Goal: Task Accomplishment & Management: Complete application form

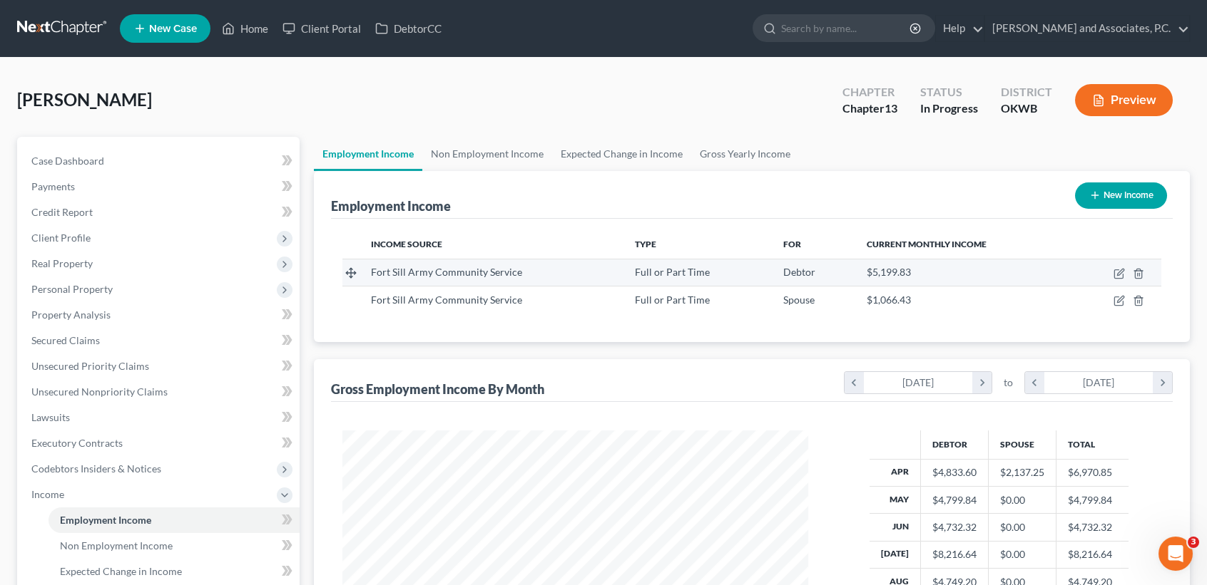
scroll to position [255, 493]
click at [1120, 273] on icon "button" at bounding box center [1118, 273] width 11 height 11
select select "0"
select select "37"
select select "2"
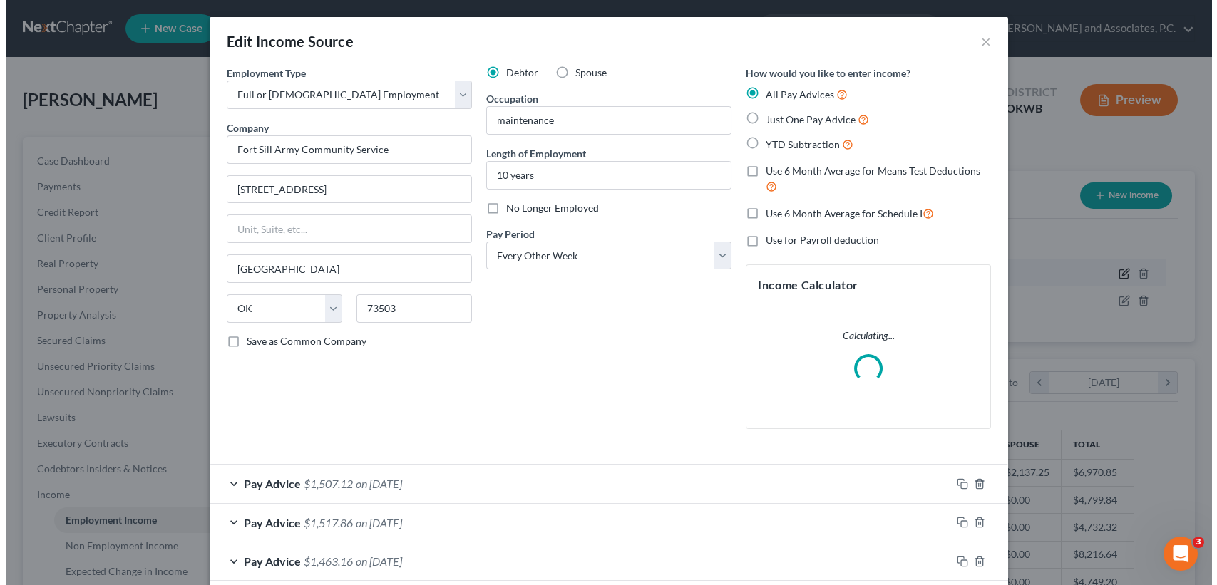
scroll to position [255, 498]
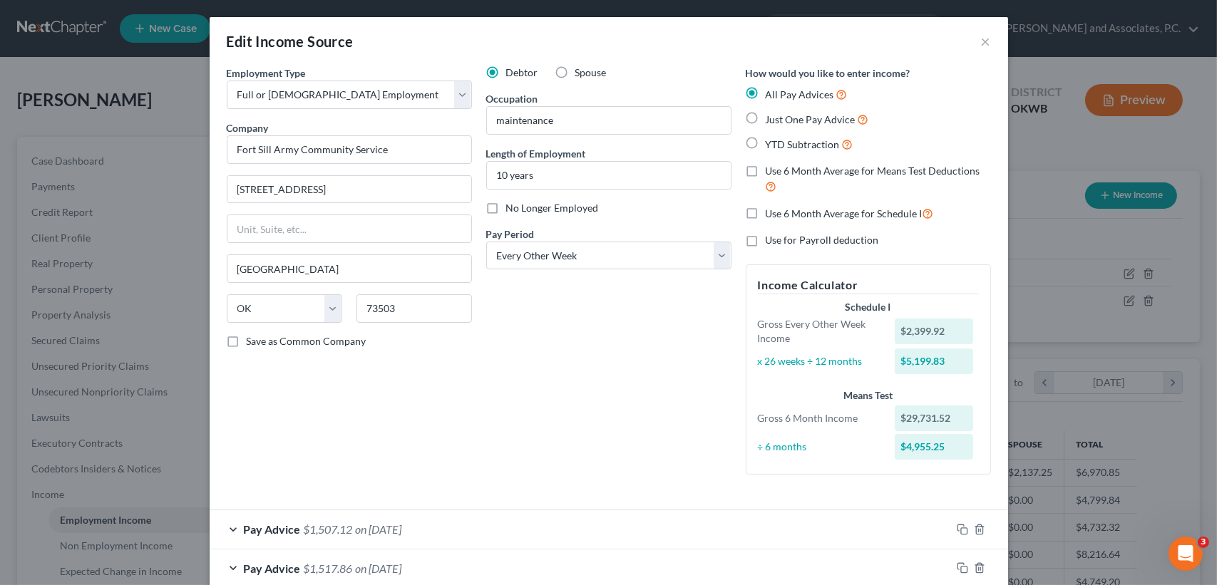
click at [766, 213] on label "Use 6 Month Average for Schedule I" at bounding box center [850, 213] width 168 height 16
click at [772, 213] on input "Use 6 Month Average for Schedule I" at bounding box center [776, 209] width 9 height 9
checkbox input "true"
click at [766, 213] on label "Use 6 Month Average for Schedule I" at bounding box center [850, 213] width 168 height 16
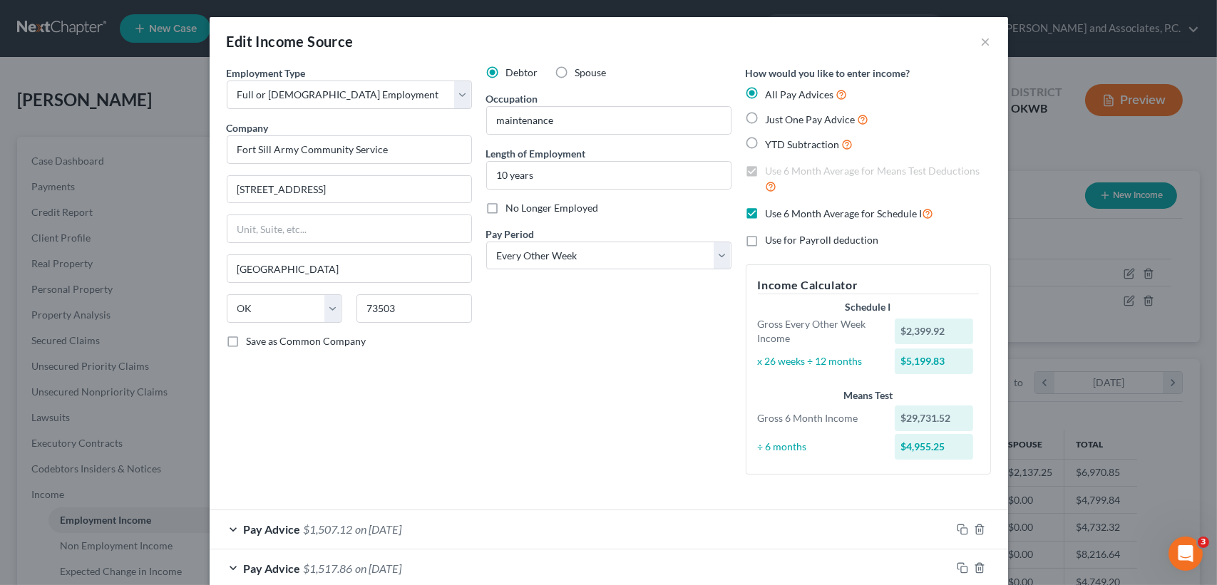
click at [772, 213] on input "Use 6 Month Average for Schedule I" at bounding box center [776, 209] width 9 height 9
checkbox input "false"
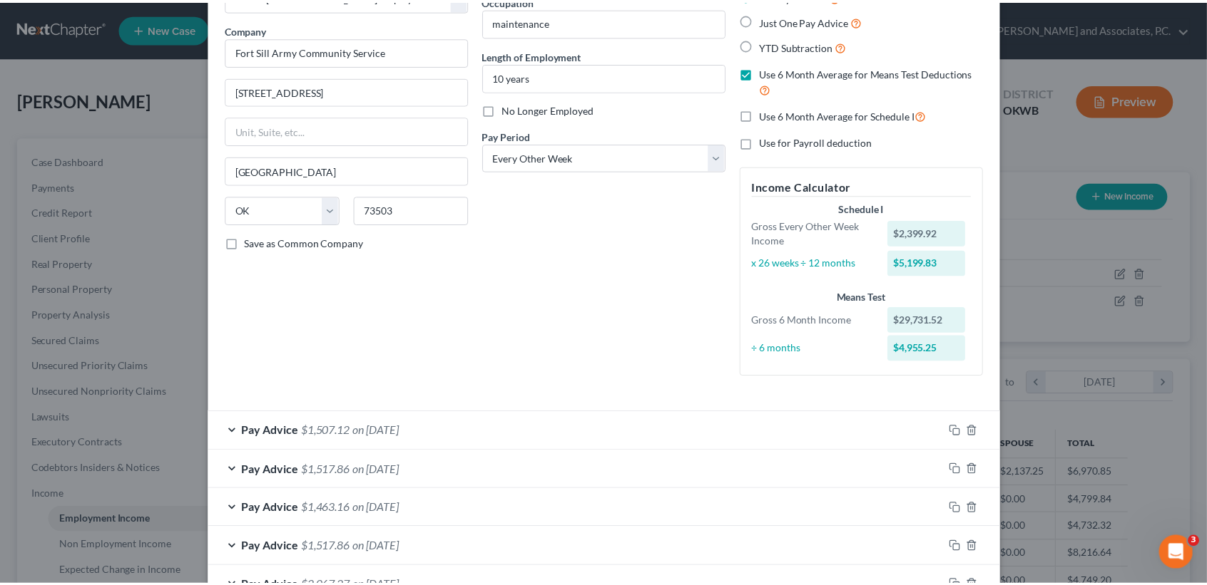
scroll to position [466, 0]
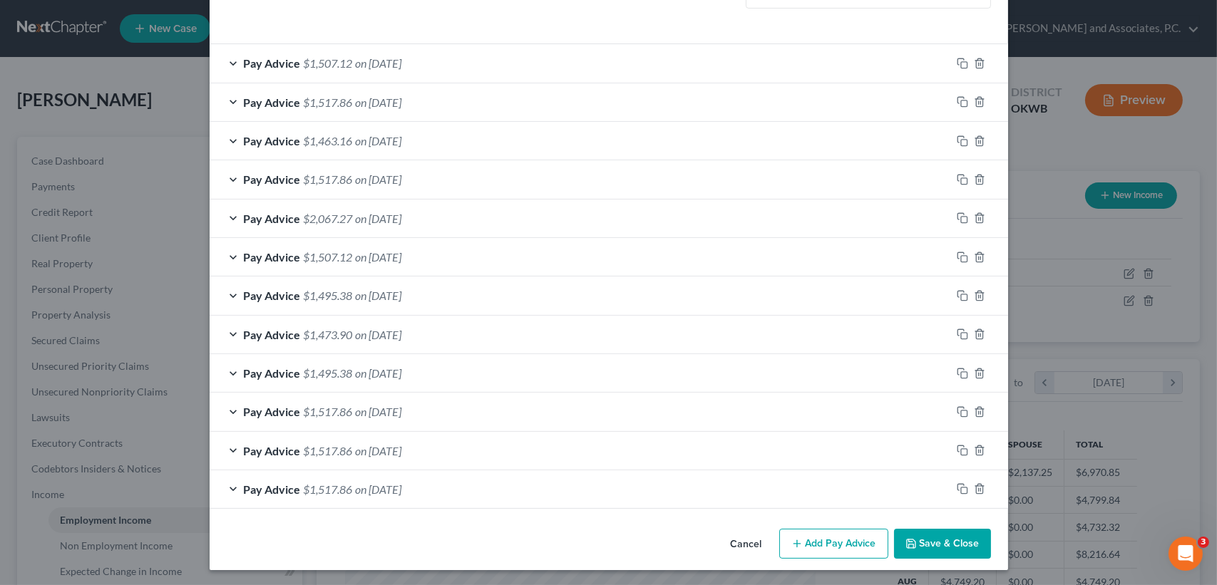
click at [906, 538] on icon "button" at bounding box center [911, 543] width 11 height 11
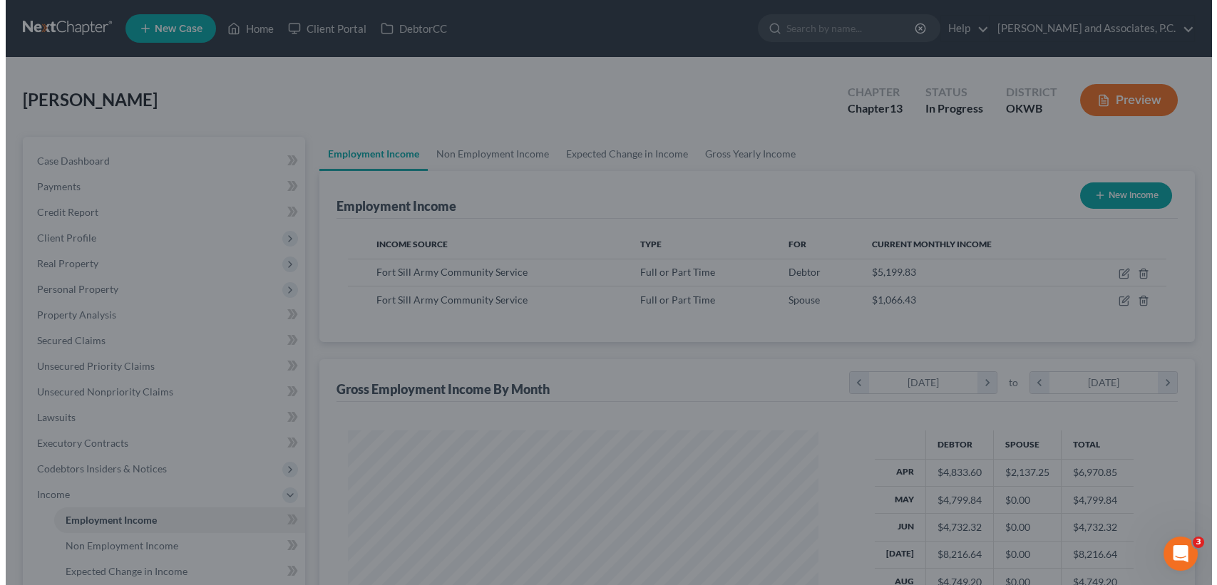
scroll to position [712859, 712621]
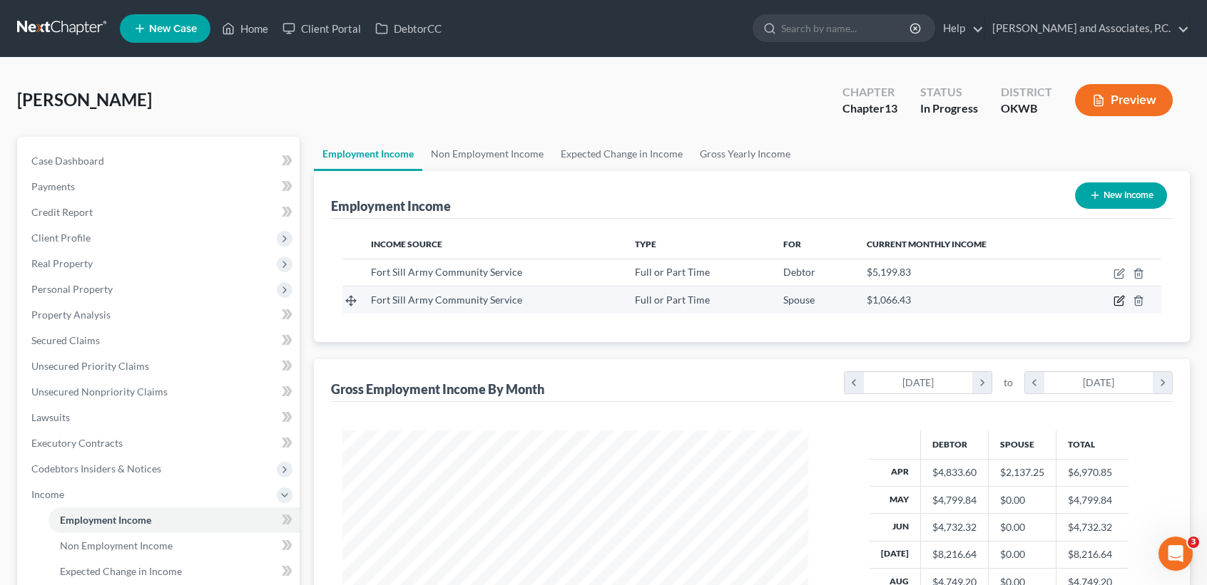
click at [1120, 300] on icon "button" at bounding box center [1118, 300] width 11 height 11
select select "0"
select select "37"
select select "0"
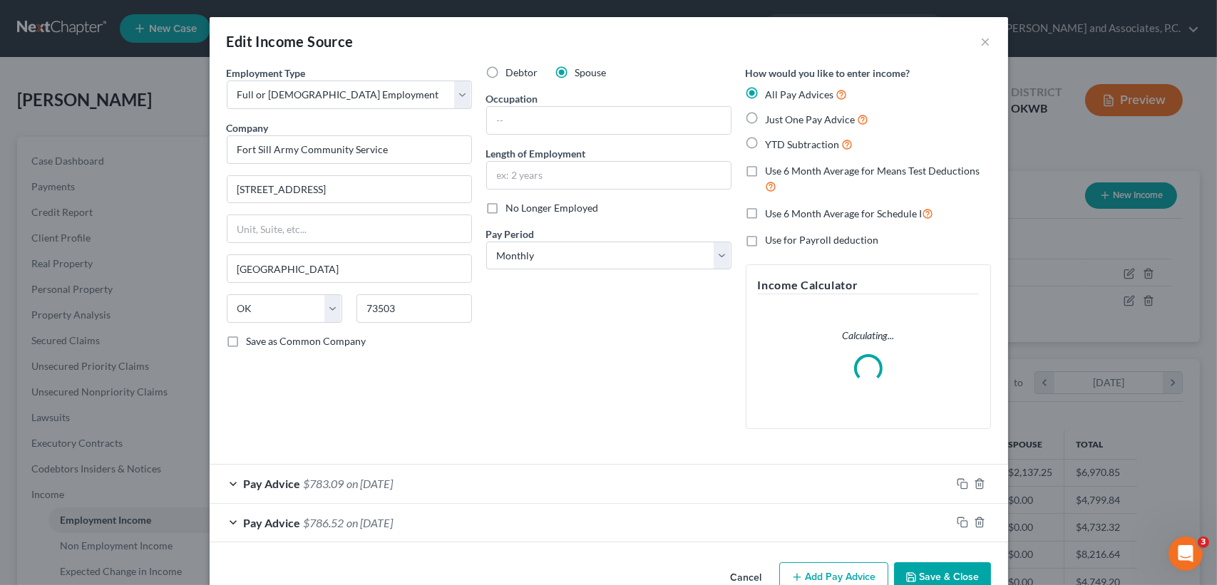
scroll to position [34, 0]
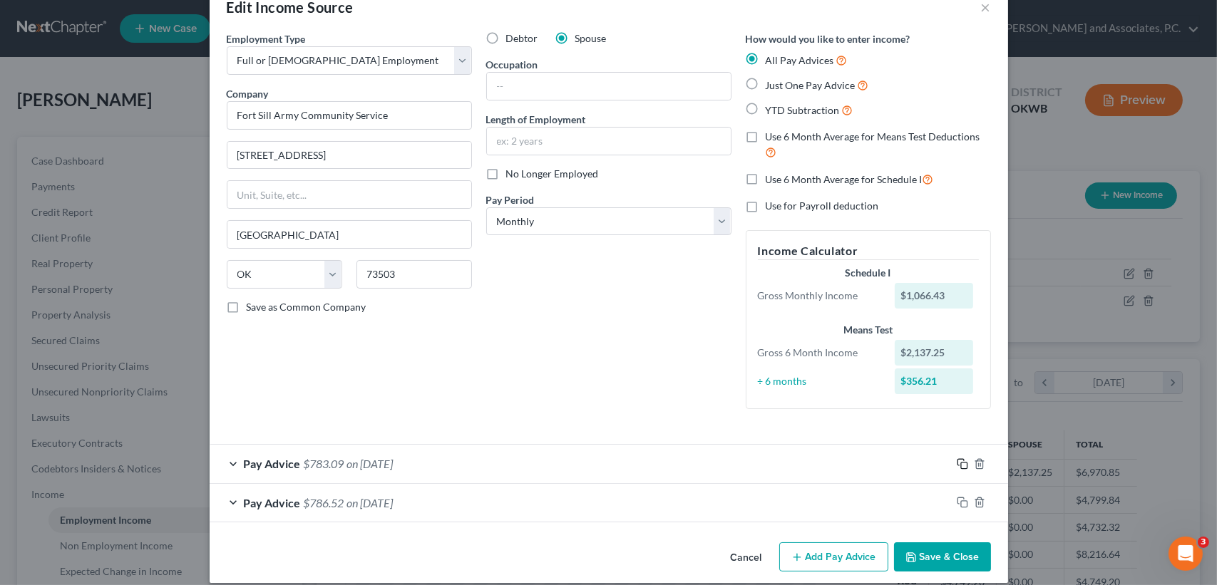
click at [957, 464] on icon "button" at bounding box center [962, 464] width 11 height 11
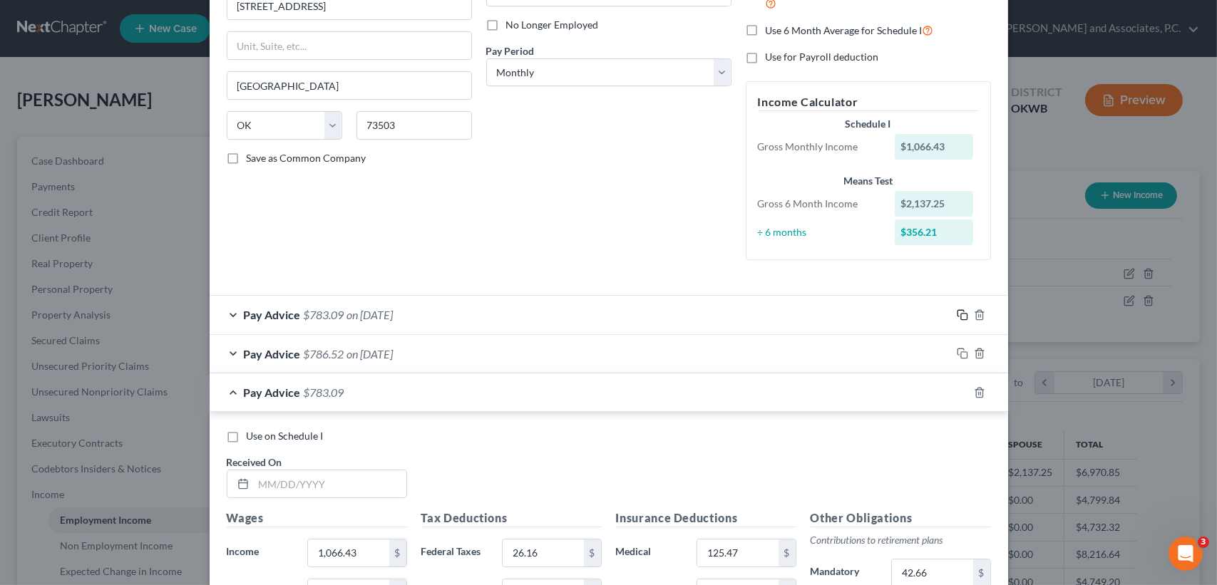
scroll to position [319, 0]
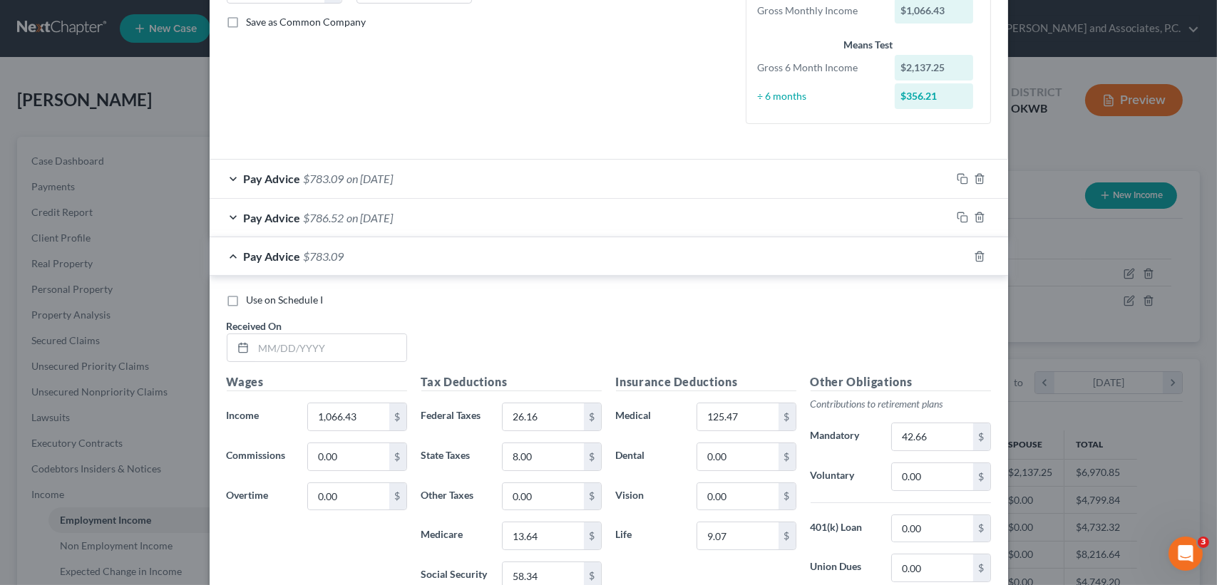
click at [309, 324] on div "Received On *" at bounding box center [317, 341] width 195 height 44
click at [306, 339] on input "text" at bounding box center [330, 347] width 153 height 27
type input "[DATE]"
type input "1,044.30"
type input "23.99"
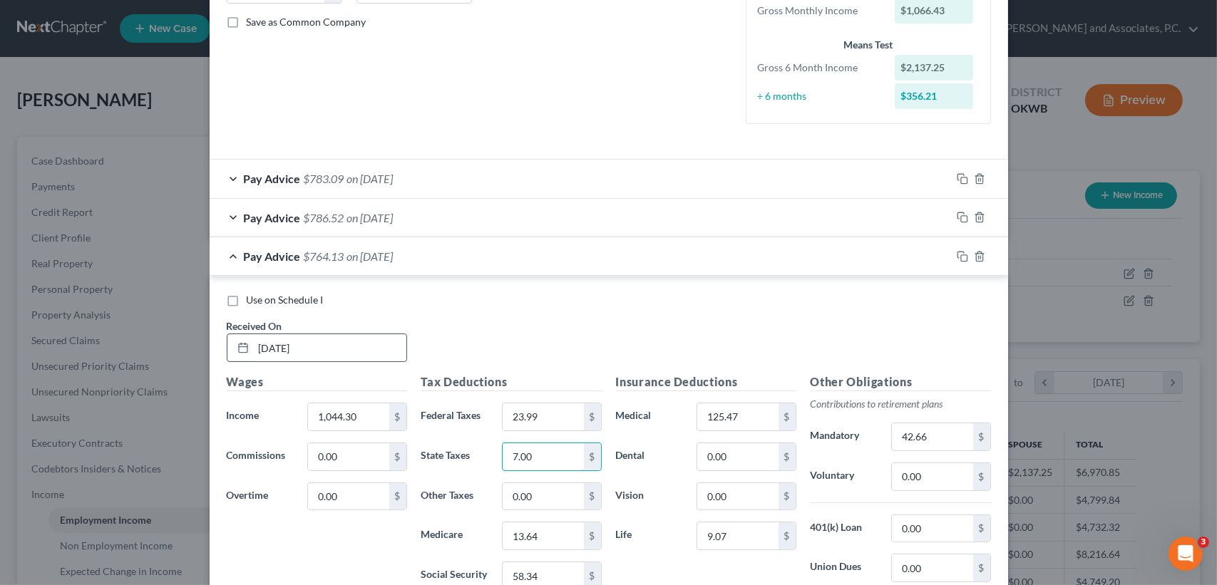
type input "7.00"
click at [538, 525] on input "56.97" at bounding box center [543, 534] width 81 height 27
type input "13.32"
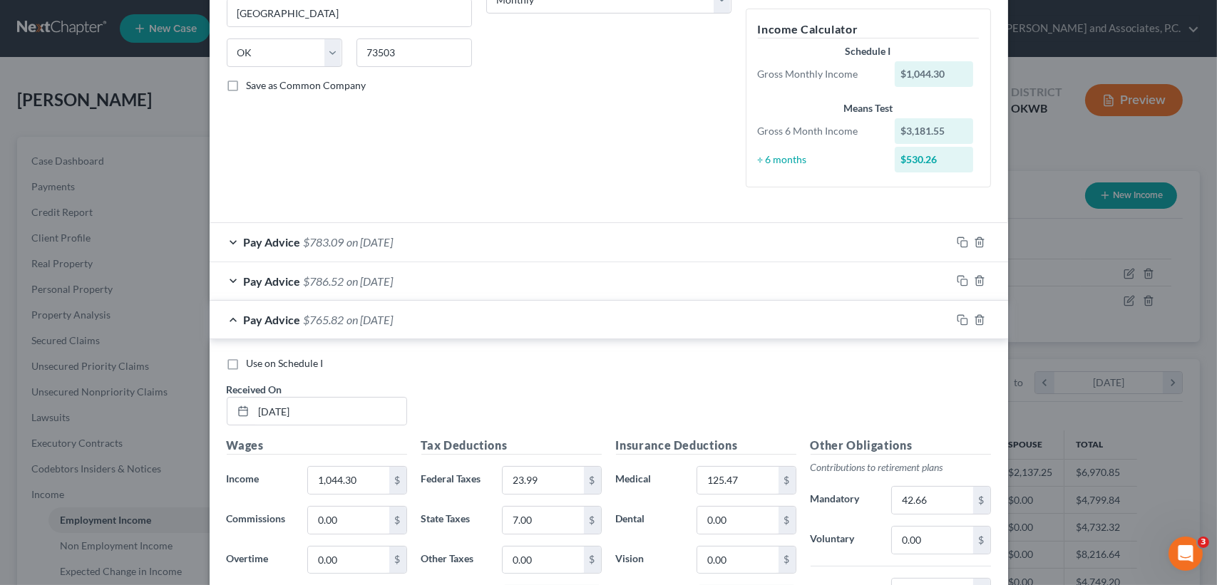
scroll to position [226, 0]
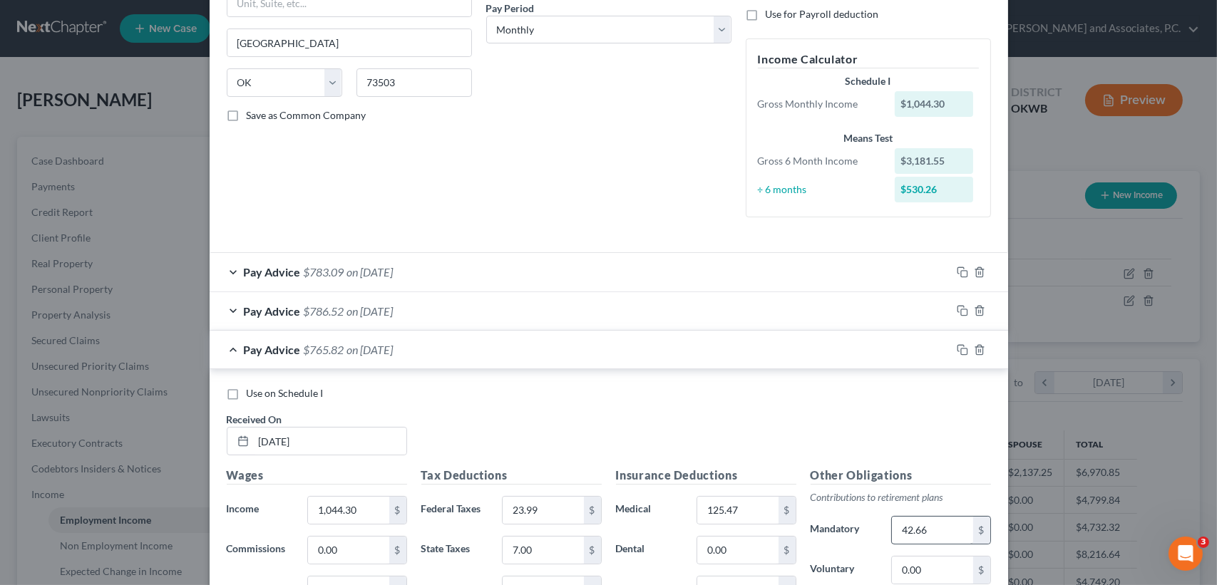
type input "56.97"
click at [942, 524] on input "42.66" at bounding box center [932, 530] width 81 height 27
type input "41.78"
click at [714, 404] on div "Use on Schedule I Received On * [DATE]" at bounding box center [609, 427] width 779 height 81
click at [379, 351] on span "on [DATE]" at bounding box center [370, 350] width 46 height 14
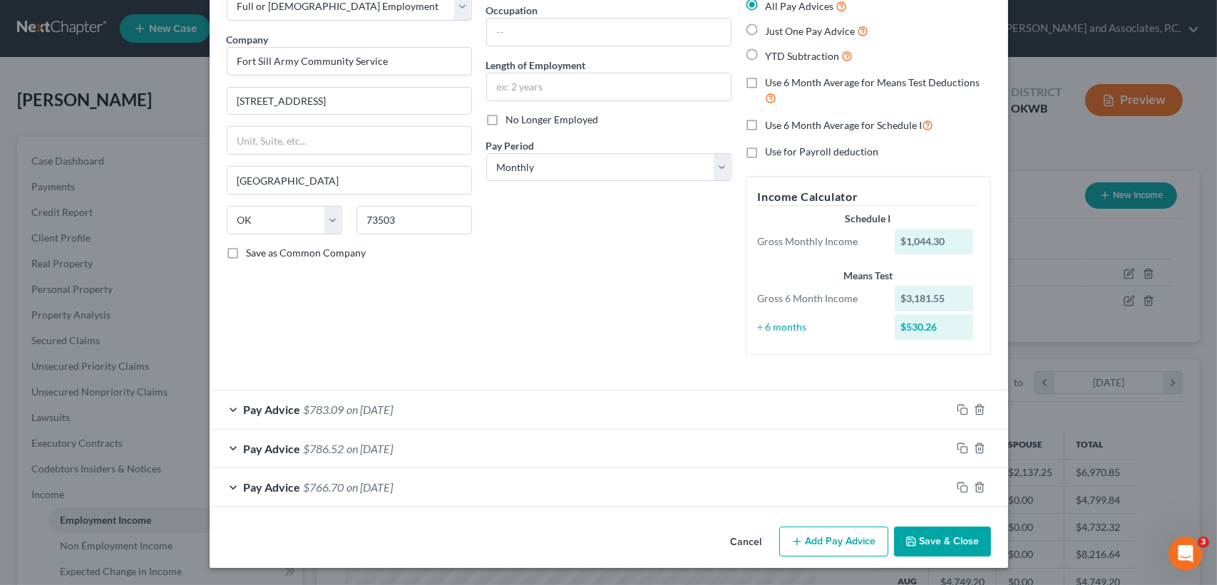
scroll to position [87, 0]
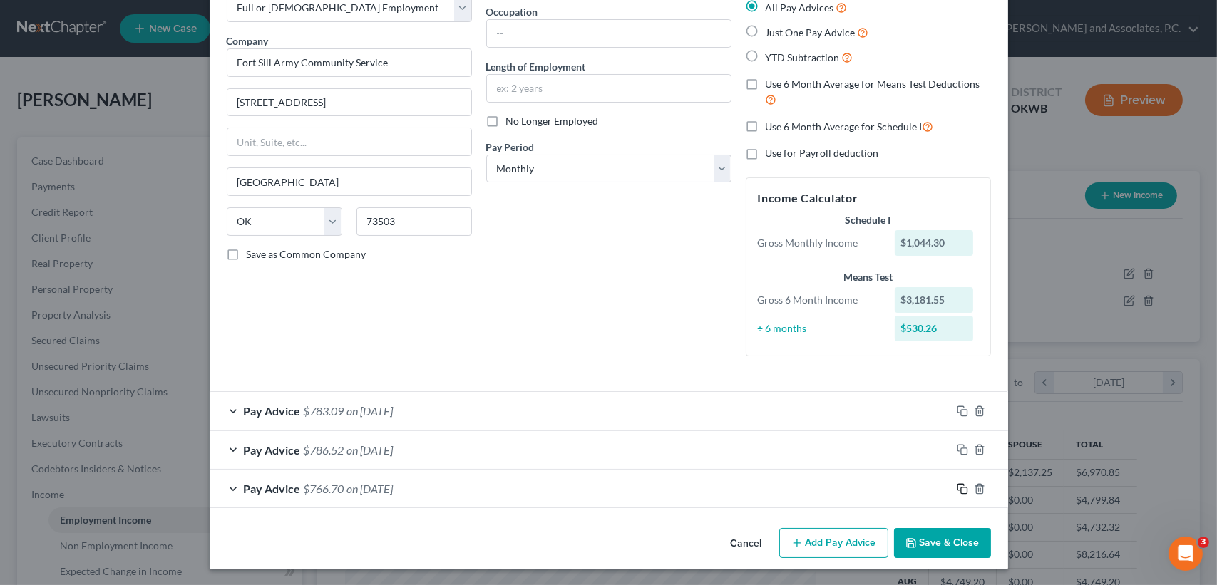
click at [958, 486] on icon "button" at bounding box center [961, 487] width 6 height 6
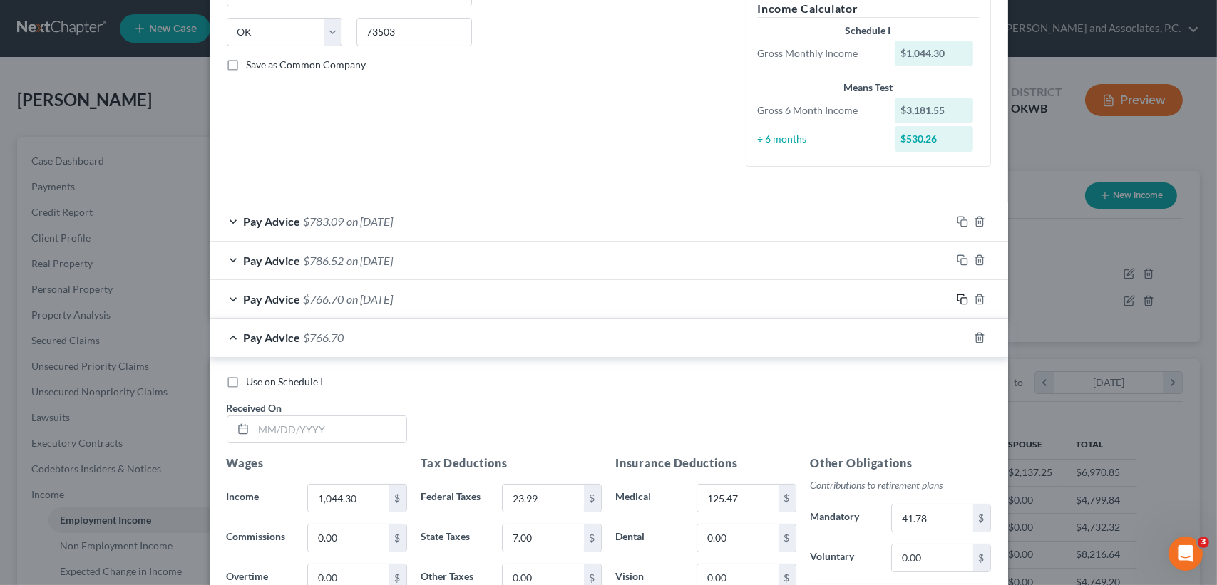
scroll to position [277, 0]
click at [367, 421] on input "text" at bounding box center [330, 429] width 153 height 27
type input "[DATE]"
type input "1,062.00"
click at [565, 508] on input "23.99" at bounding box center [543, 497] width 81 height 27
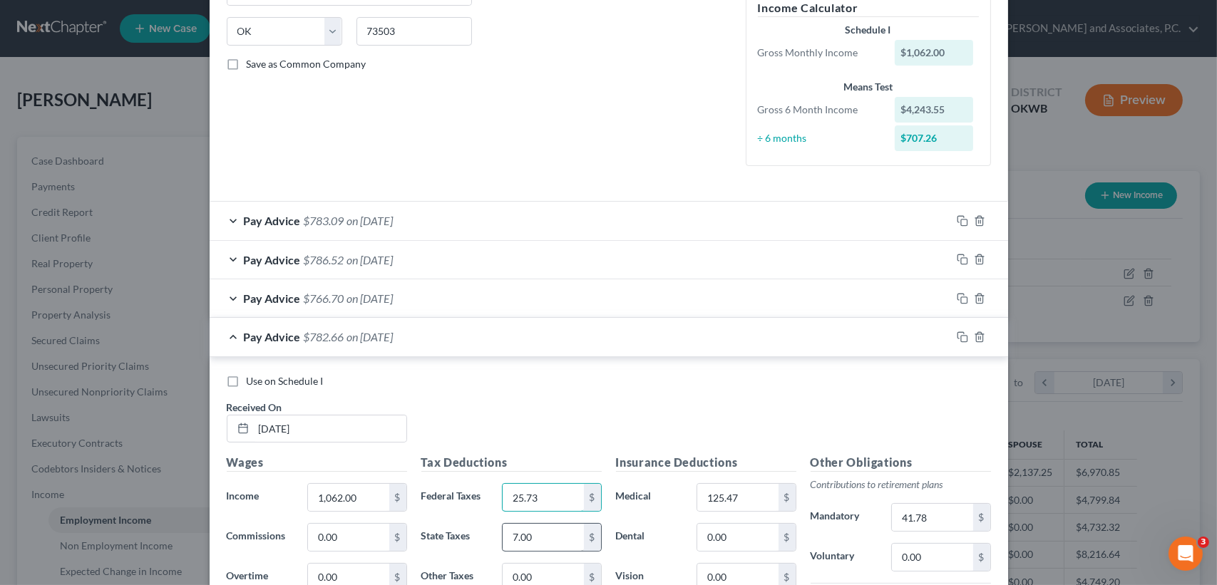
type input "25.73"
click at [550, 528] on input "7.00" at bounding box center [543, 537] width 81 height 27
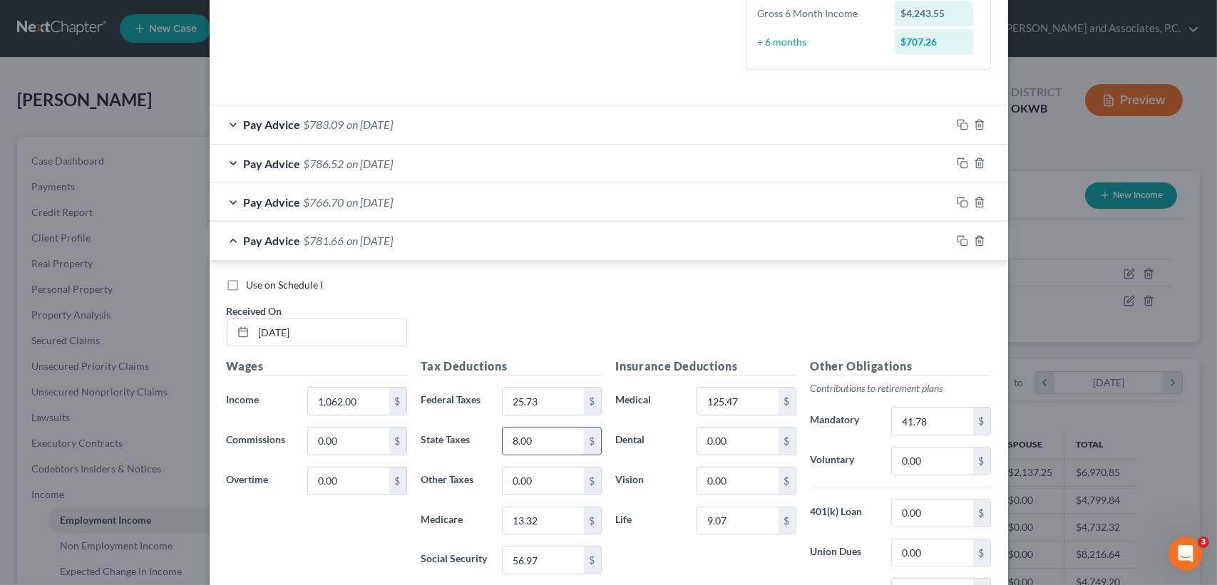
scroll to position [467, 0]
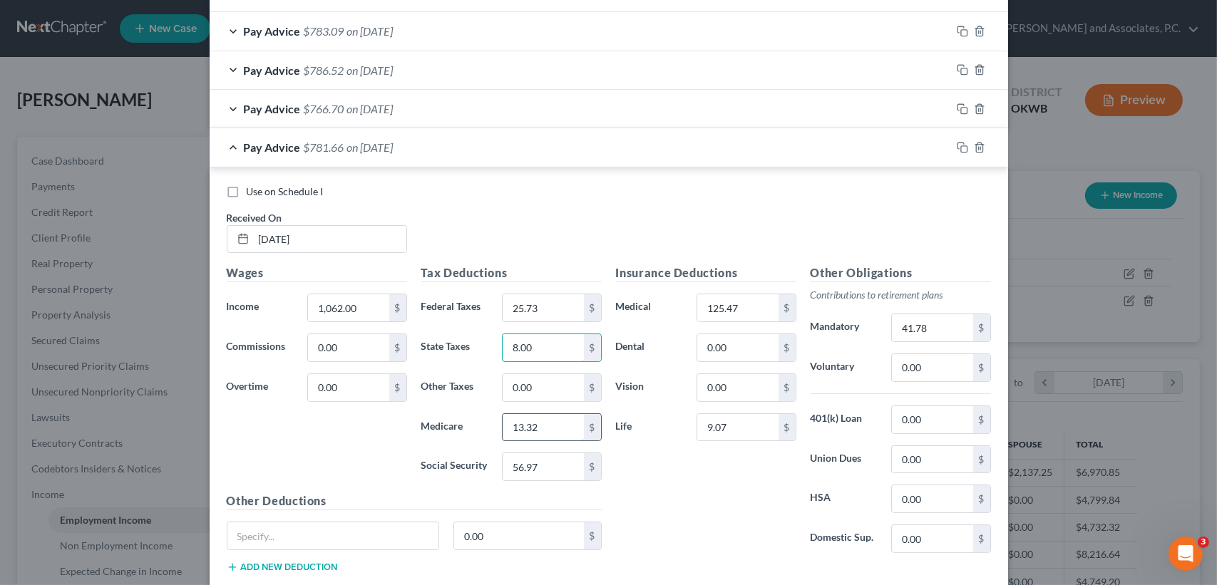
type input "8.00"
click at [572, 429] on input "13.32" at bounding box center [543, 427] width 81 height 27
type input "13.58"
click at [560, 472] on input "56.97" at bounding box center [543, 467] width 81 height 27
type input "58.06"
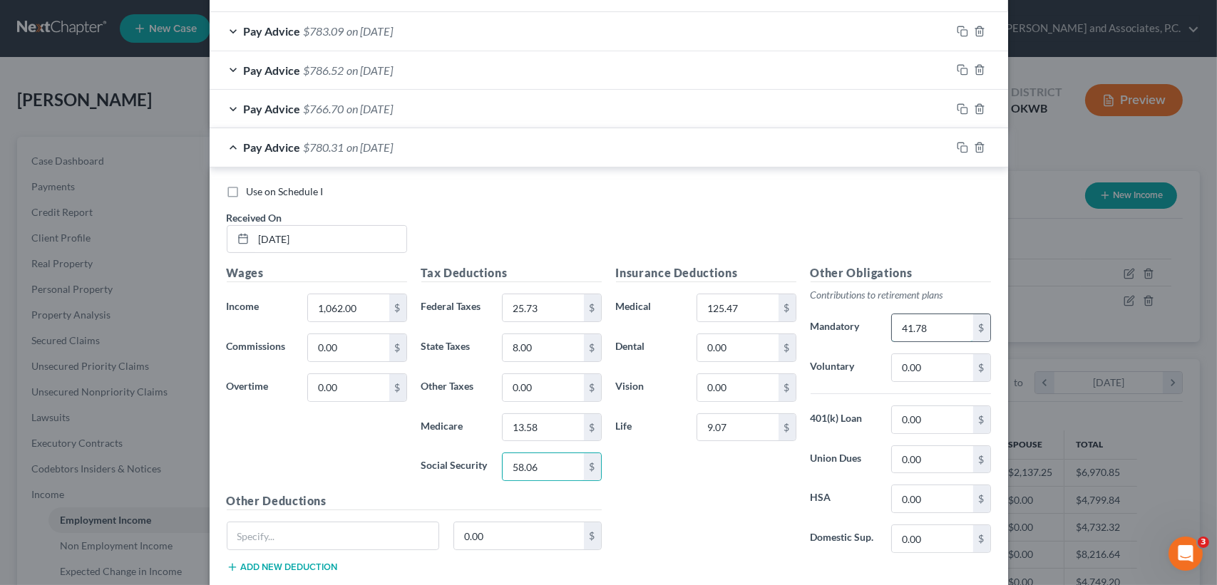
click at [949, 329] on input "41.78" at bounding box center [932, 327] width 81 height 27
type input "42.48"
click at [650, 265] on h5 "Insurance Deductions" at bounding box center [706, 274] width 180 height 18
click at [394, 148] on span "on [DATE]" at bounding box center [370, 147] width 46 height 14
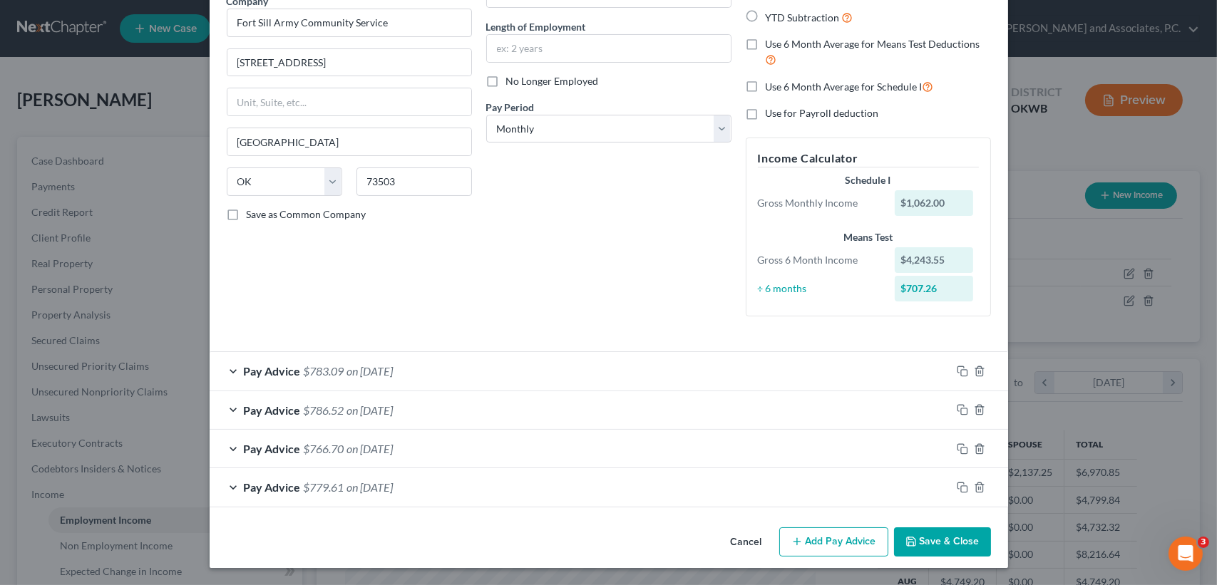
scroll to position [126, 0]
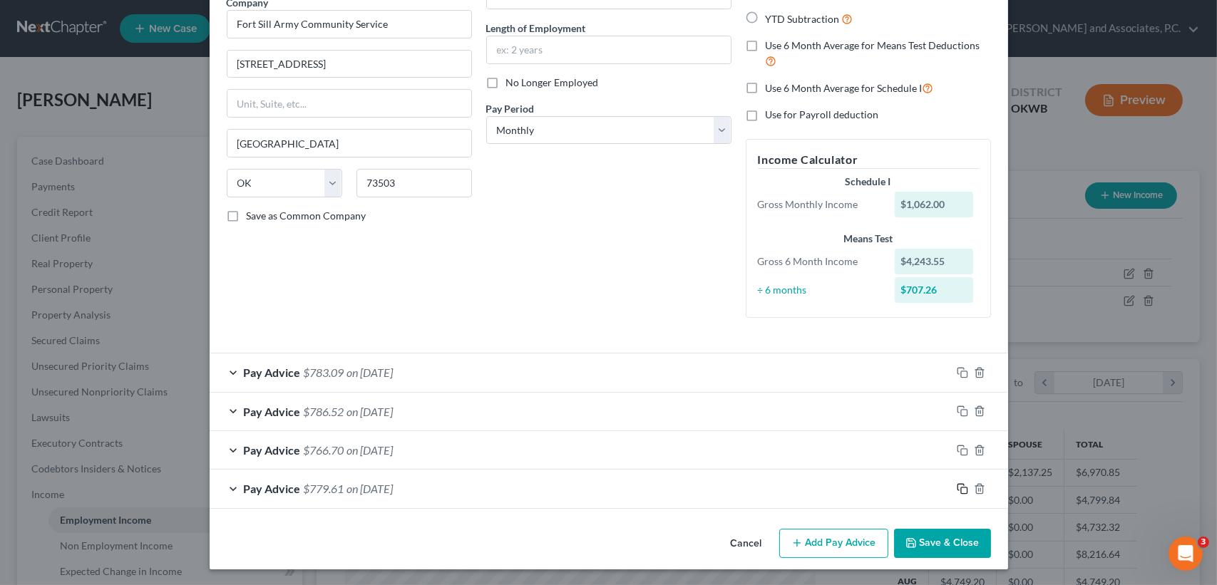
click at [957, 483] on icon "button" at bounding box center [962, 488] width 11 height 11
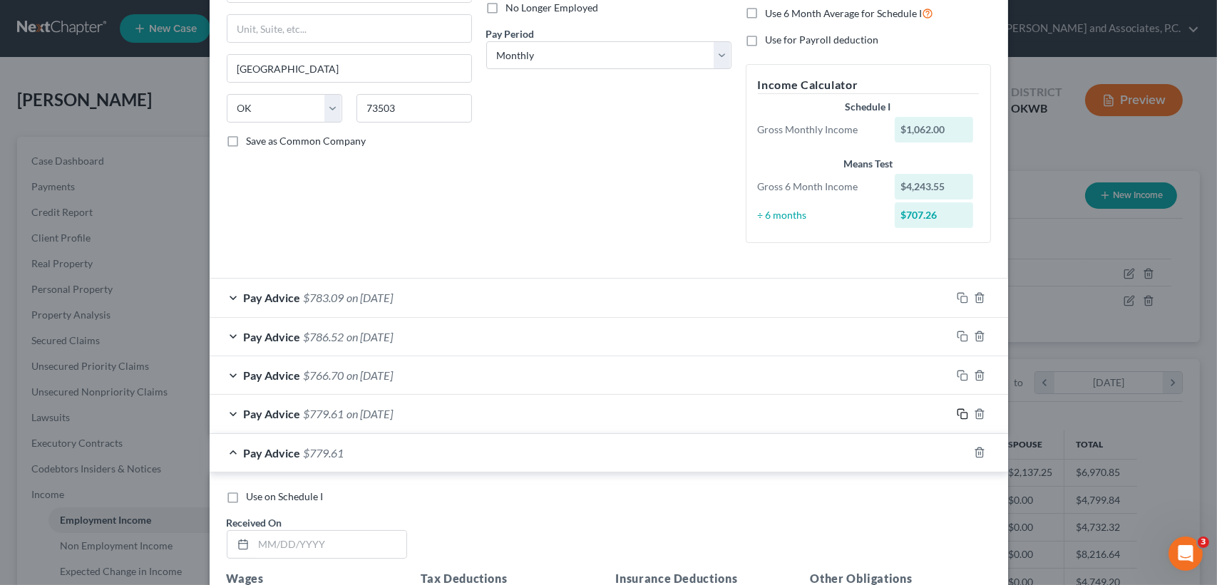
scroll to position [316, 0]
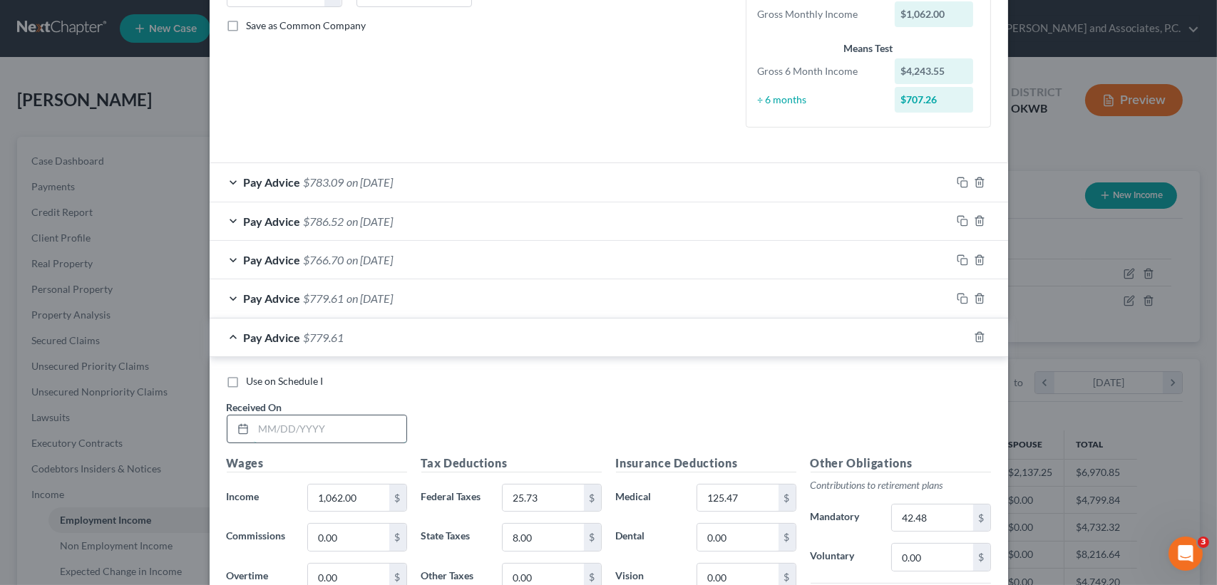
drag, startPoint x: 360, startPoint y: 436, endPoint x: 378, endPoint y: 437, distance: 17.8
click at [366, 436] on input "text" at bounding box center [330, 429] width 153 height 27
type input "[DATE]"
type input "1,128.38"
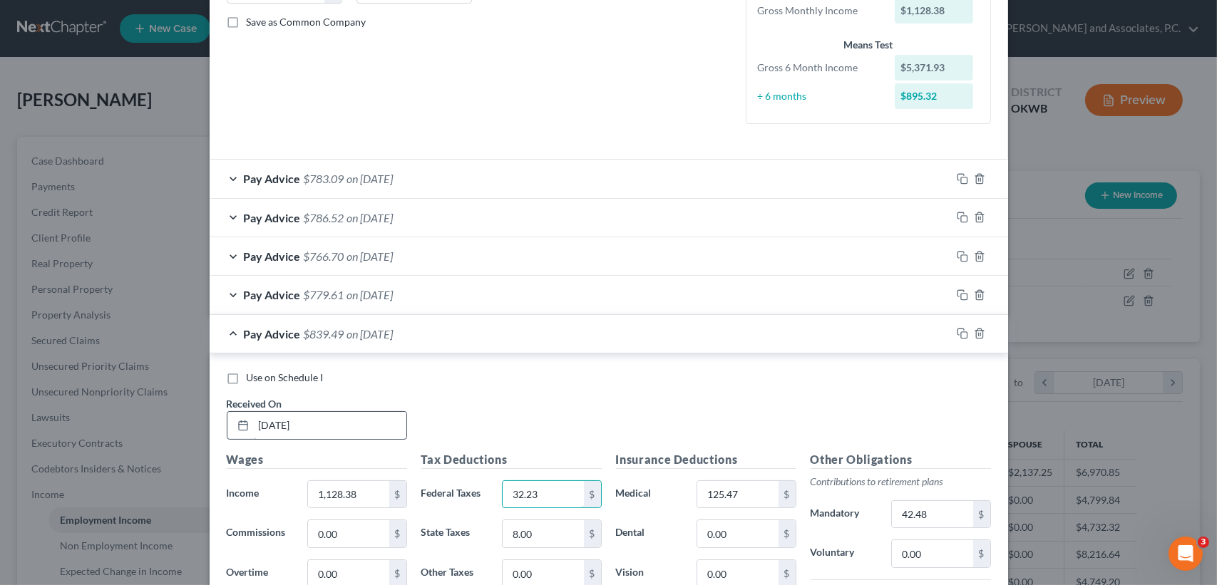
type input "32.23"
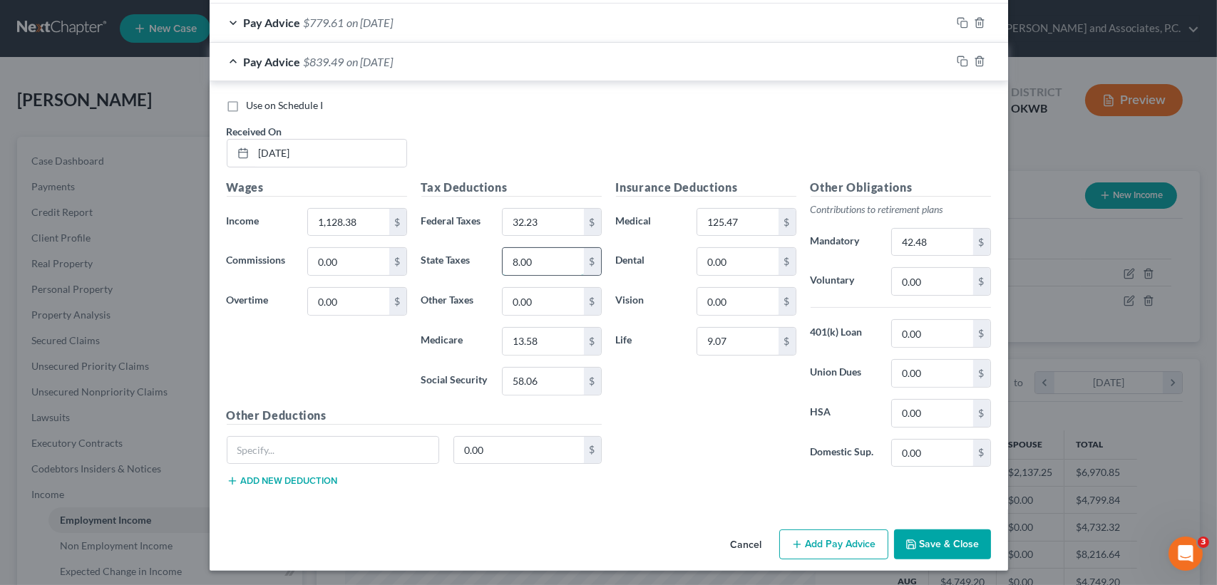
click at [553, 265] on input "8.00" at bounding box center [543, 261] width 81 height 27
type input "11.00"
click at [566, 349] on input "13.58" at bounding box center [543, 341] width 81 height 27
type input "14.54"
click at [584, 389] on div "$" at bounding box center [592, 381] width 17 height 27
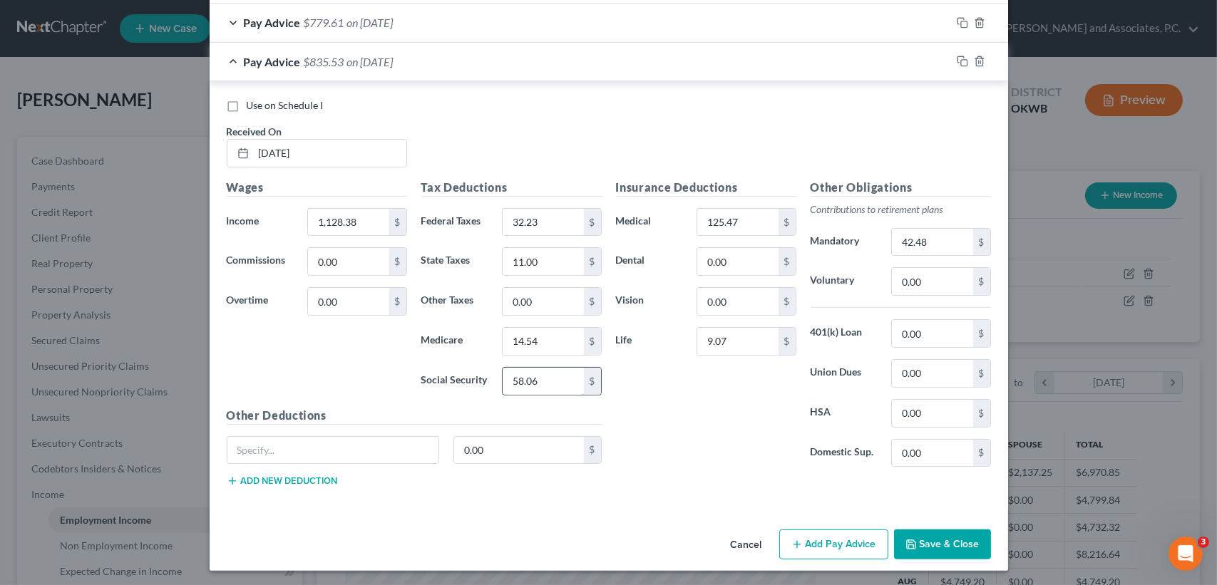
click at [565, 378] on input "58.06" at bounding box center [543, 381] width 81 height 27
type input "62.18"
click at [918, 236] on input "42.48" at bounding box center [932, 242] width 81 height 27
type input "45.14"
click at [583, 102] on div "Use on Schedule I" at bounding box center [609, 105] width 764 height 14
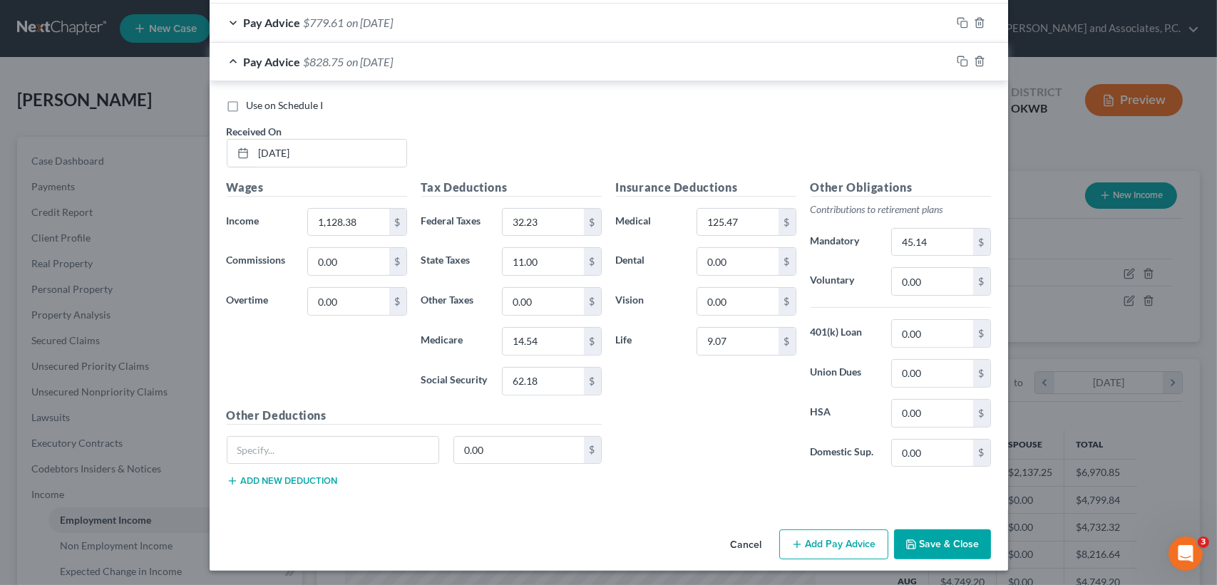
click at [348, 70] on div "Pay Advice $828.75 on [DATE]" at bounding box center [581, 62] width 742 height 38
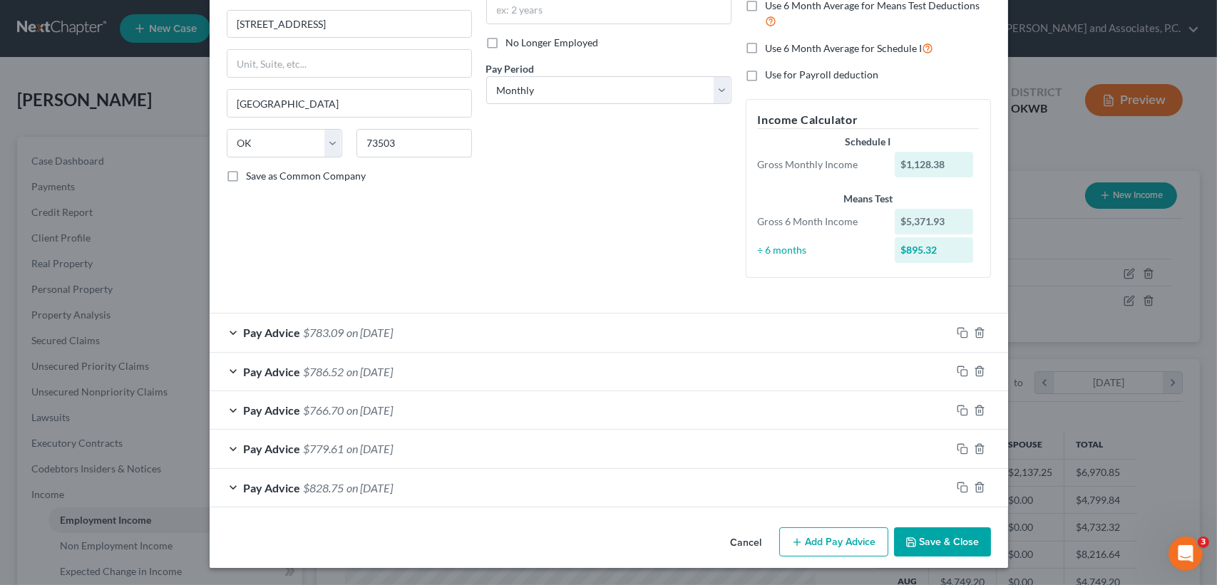
scroll to position [164, 0]
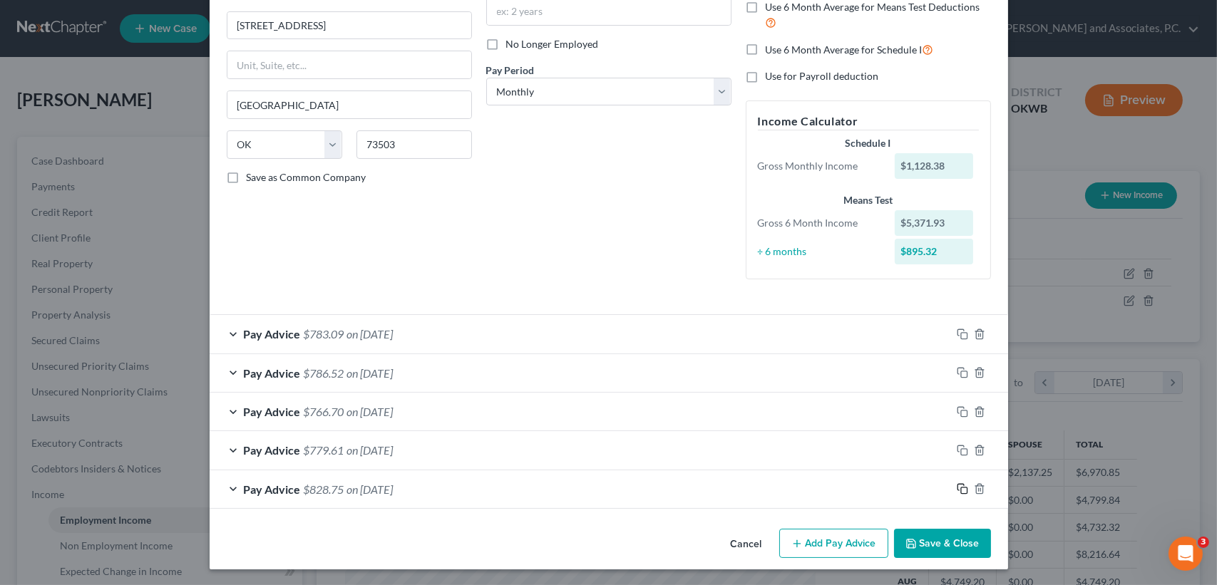
click at [958, 488] on icon "button" at bounding box center [962, 488] width 11 height 11
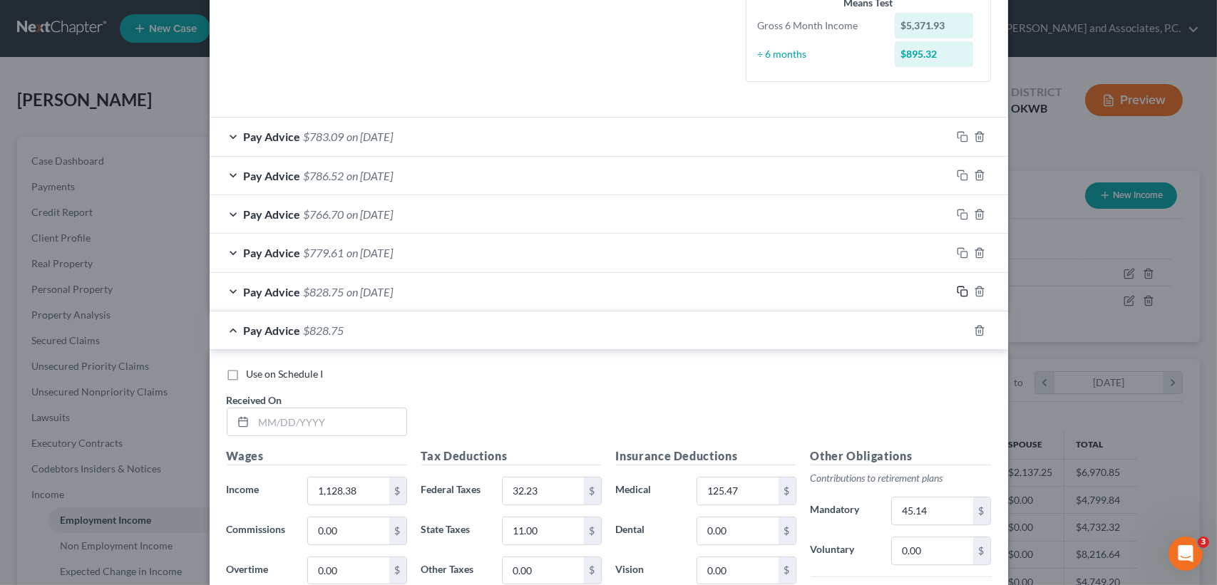
scroll to position [544, 0]
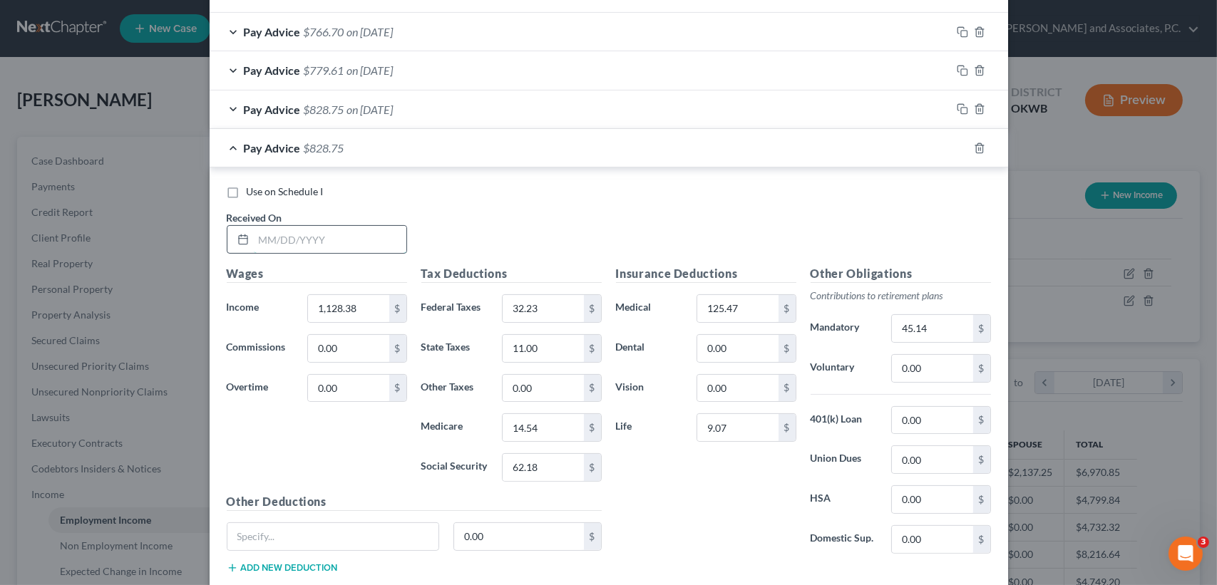
click at [374, 247] on input "text" at bounding box center [330, 239] width 153 height 27
type input "[DATE]"
type input "1,243.43"
type input "43.51"
type input "17.00"
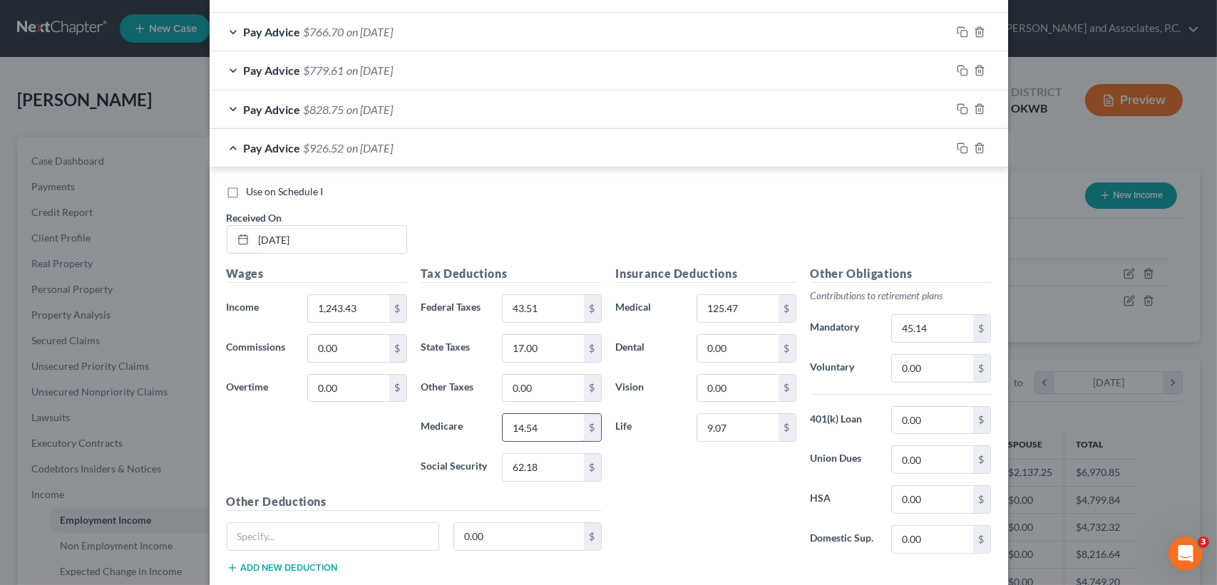
click at [562, 425] on input "14.54" at bounding box center [543, 427] width 81 height 27
type input "16.21"
click at [566, 483] on div "Tax Deductions Federal Taxes 43.51 $ State Taxes 17.00 $ Other Taxes 0.00 $ Med…" at bounding box center [511, 379] width 195 height 228
click at [566, 469] on input "62.18" at bounding box center [543, 467] width 81 height 27
type input "69.31"
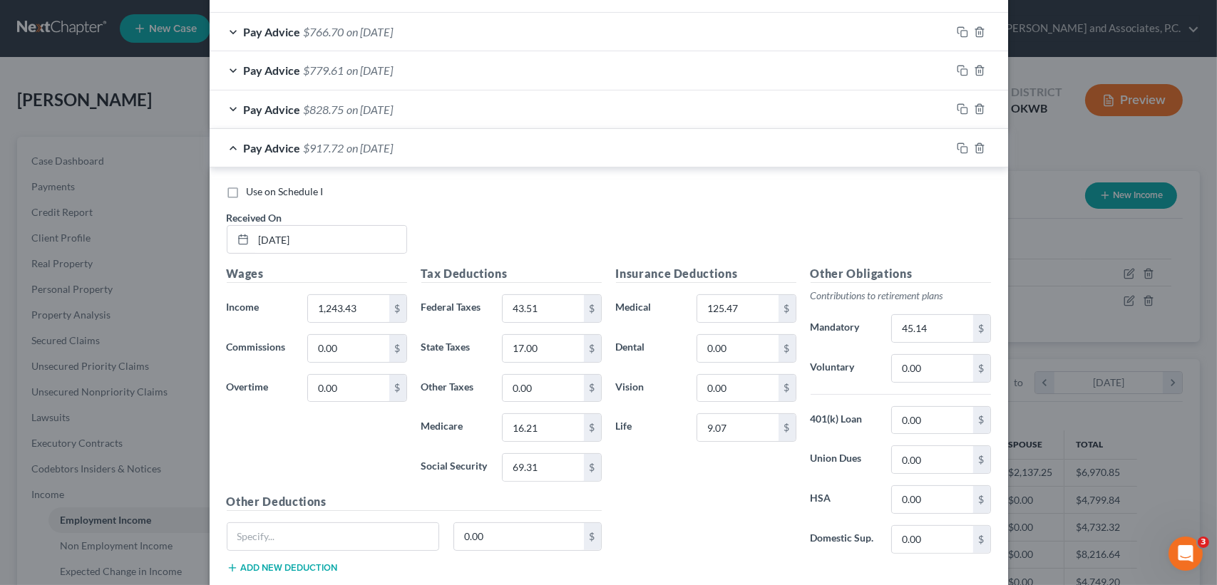
click at [653, 511] on div "Insurance Deductions Medical 125.47 $ Dental 0.00 $ Vision 0.00 $ Life 9.07 $" at bounding box center [706, 415] width 195 height 300
click at [929, 322] on input "45.14" at bounding box center [932, 328] width 81 height 27
type input "49.74"
click at [382, 141] on span "on [DATE]" at bounding box center [370, 148] width 46 height 14
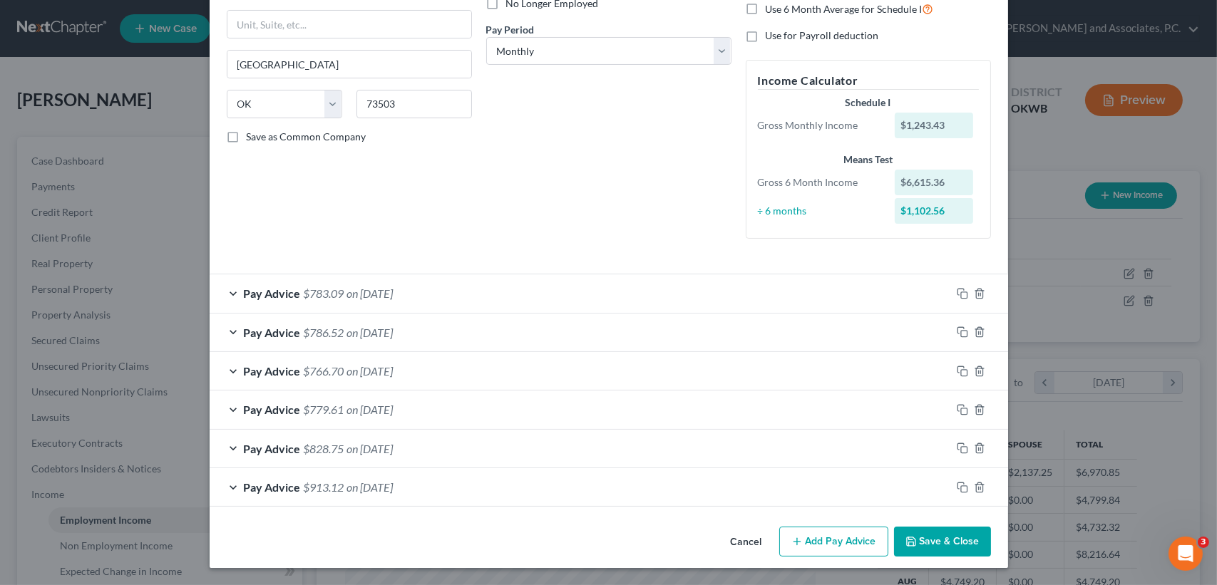
scroll to position [203, 0]
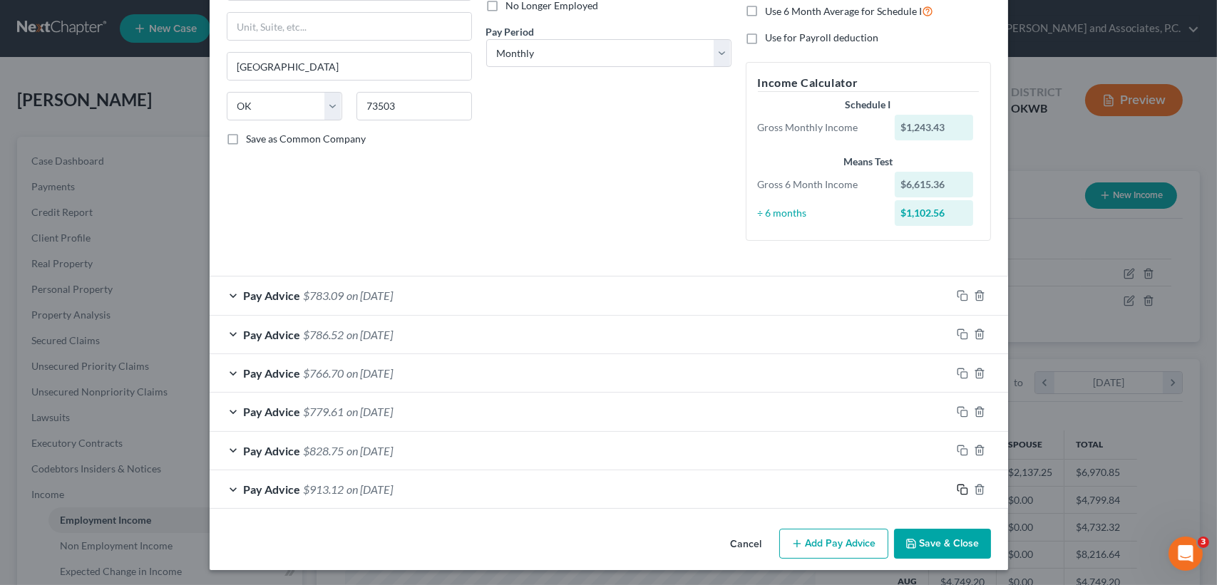
click at [961, 491] on rect "button" at bounding box center [964, 491] width 6 height 6
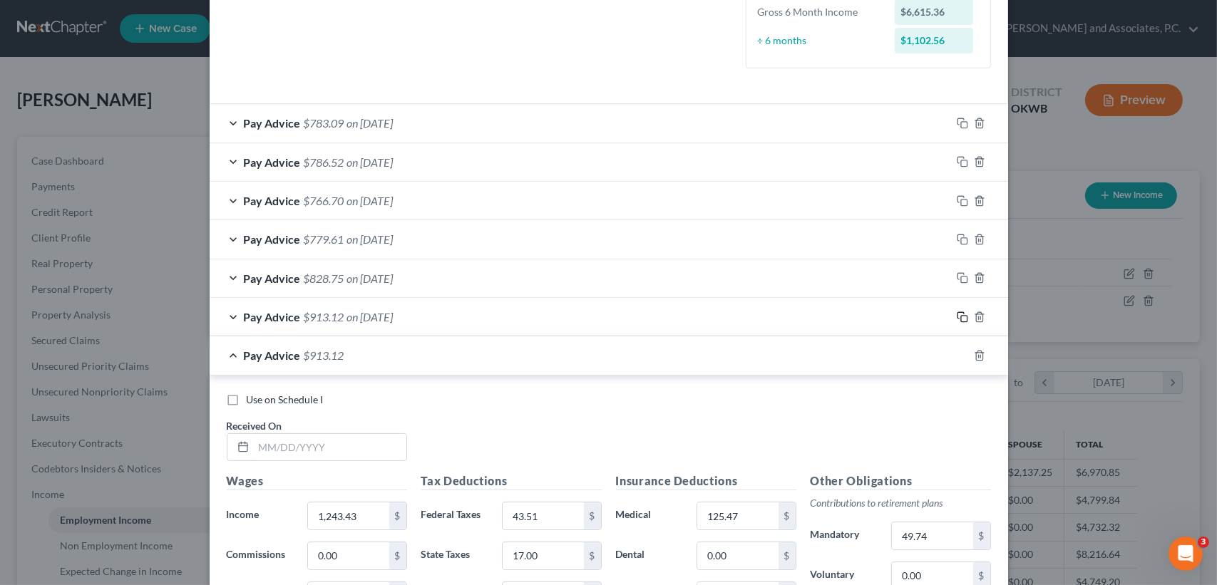
scroll to position [393, 0]
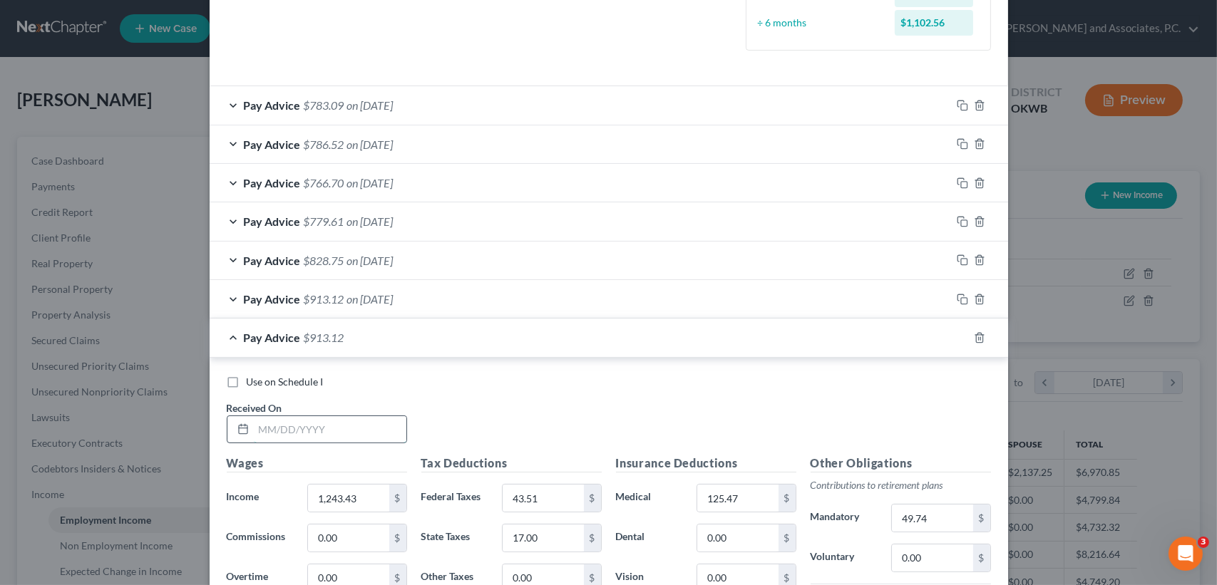
drag, startPoint x: 347, startPoint y: 429, endPoint x: 347, endPoint y: 419, distance: 10.0
click at [347, 429] on input "text" at bounding box center [330, 429] width 153 height 27
type input "[DATE]"
type input "1,309.80"
click at [538, 493] on input "43.51" at bounding box center [543, 498] width 81 height 27
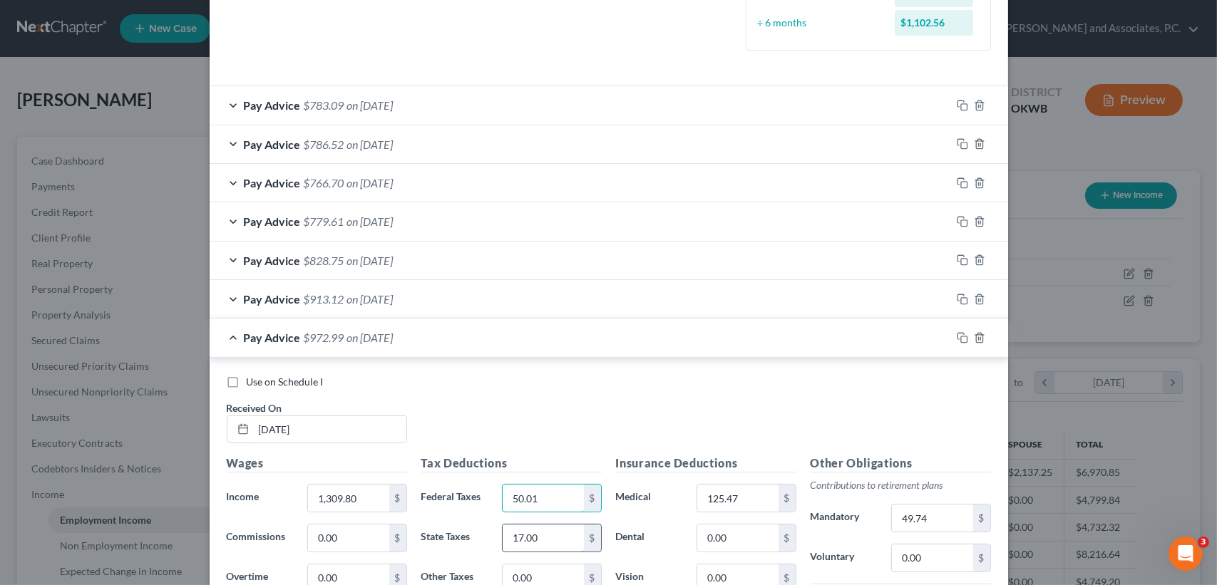
type input "50.01"
click at [559, 536] on input "17.00" at bounding box center [543, 538] width 81 height 27
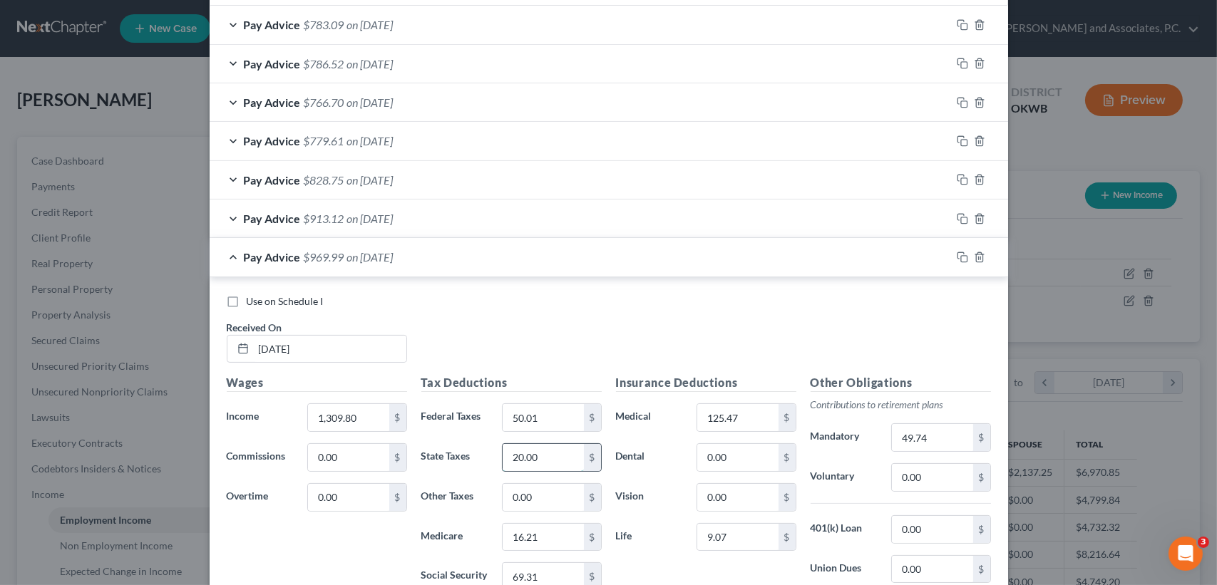
scroll to position [669, 0]
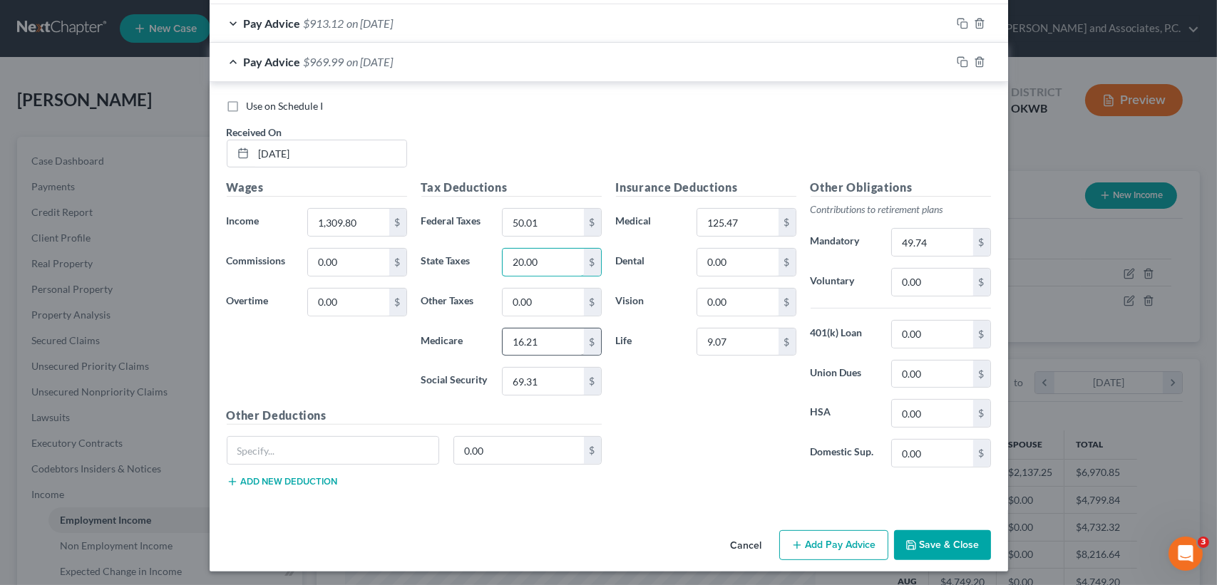
type input "20.00"
click at [545, 342] on input "16.21" at bounding box center [543, 342] width 81 height 27
type input "17.17"
click at [570, 382] on input "69.31" at bounding box center [543, 381] width 81 height 27
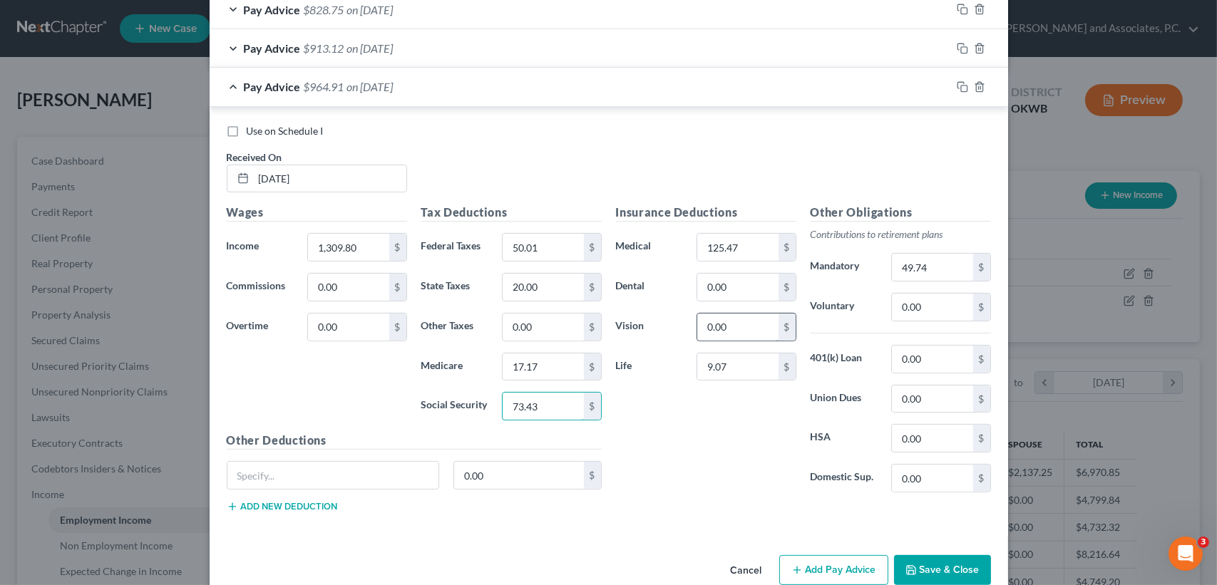
scroll to position [574, 0]
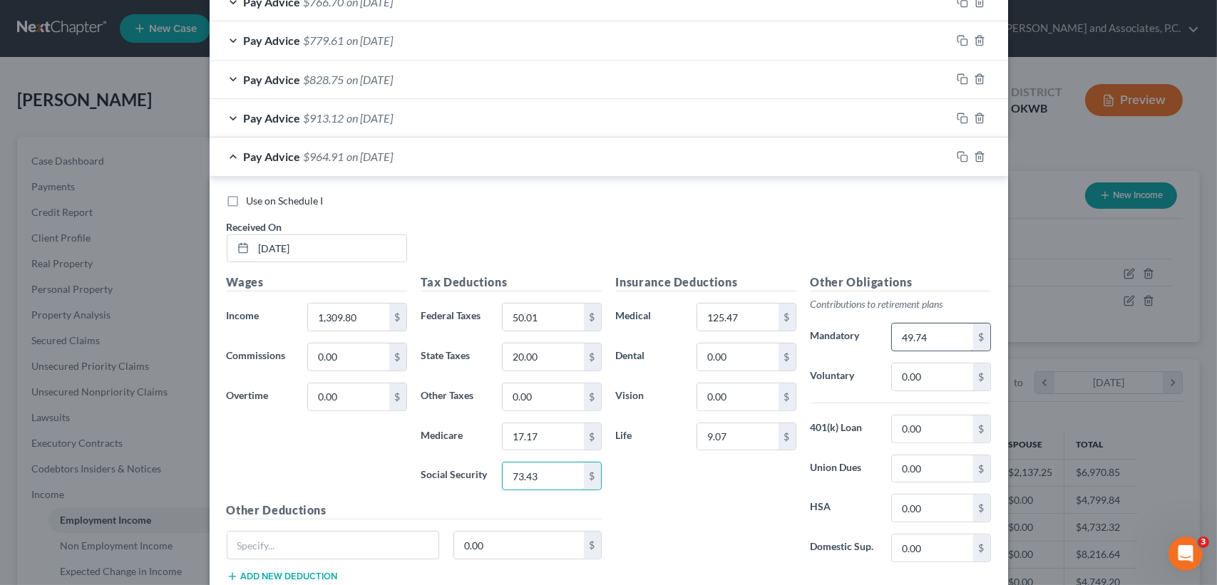
type input "73.43"
click at [947, 337] on input "49.74" at bounding box center [932, 337] width 81 height 27
type input "52.40"
click at [486, 150] on div "Pay Advice $962.25 on [DATE]" at bounding box center [581, 157] width 742 height 38
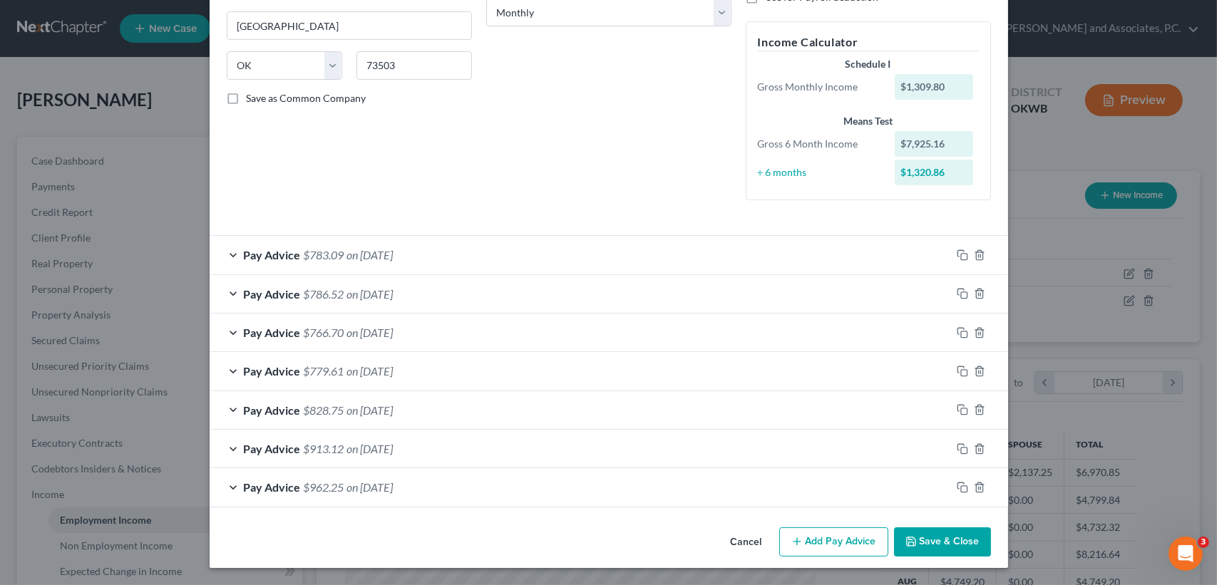
scroll to position [242, 0]
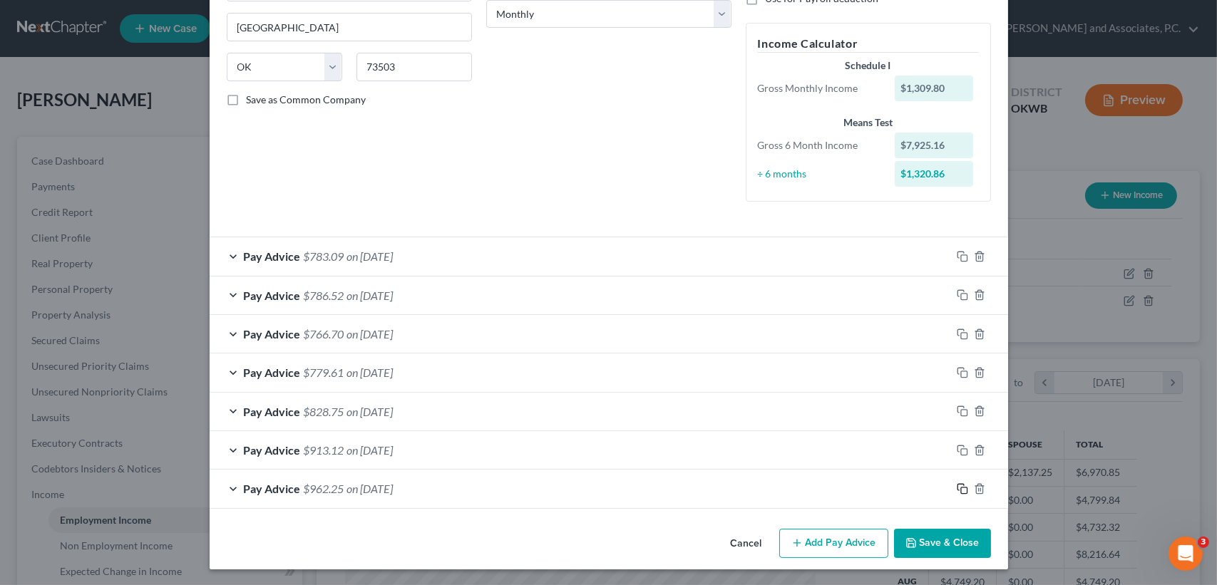
click at [958, 488] on icon "button" at bounding box center [962, 488] width 11 height 11
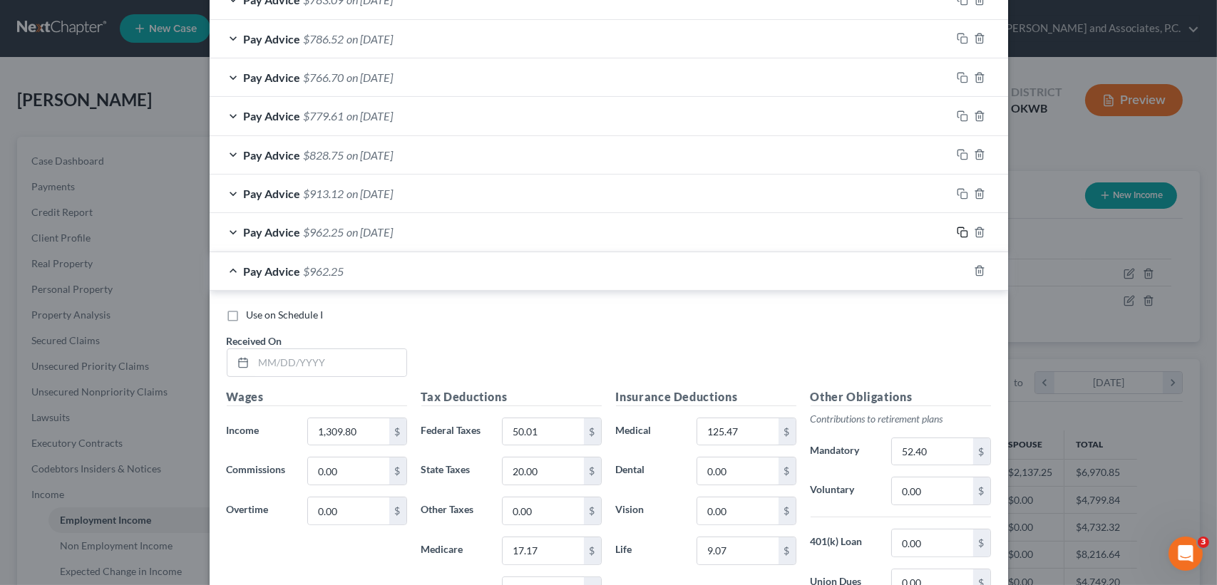
scroll to position [527, 0]
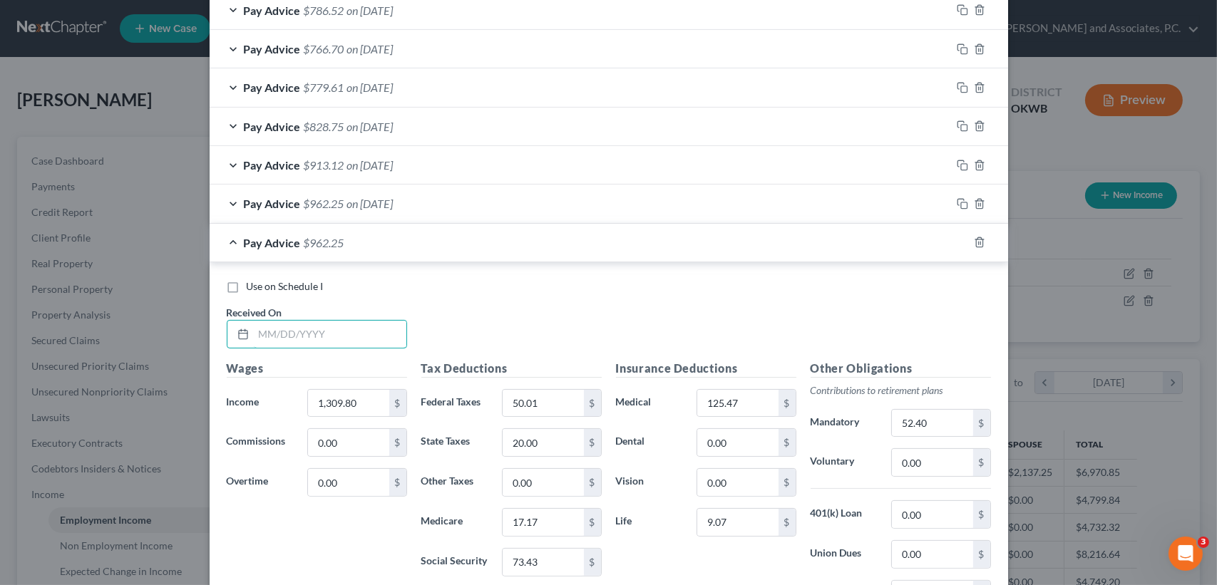
drag, startPoint x: 356, startPoint y: 329, endPoint x: 292, endPoint y: 285, distance: 77.9
click at [356, 329] on input "text" at bounding box center [330, 334] width 153 height 27
type input "[DATE]"
type input "1,283.25"
click at [567, 408] on input "50.01" at bounding box center [543, 403] width 81 height 27
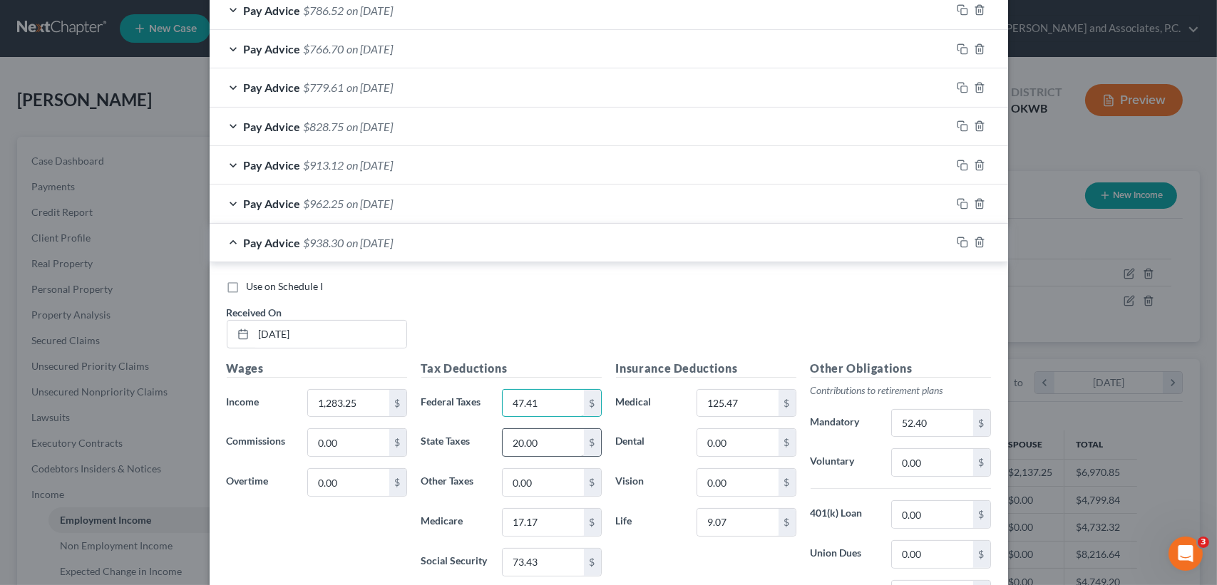
type input "47.41"
click at [561, 431] on input "20.00" at bounding box center [543, 442] width 81 height 27
type input "19.00"
click at [558, 517] on input "17.17" at bounding box center [543, 522] width 81 height 27
type input "16.79"
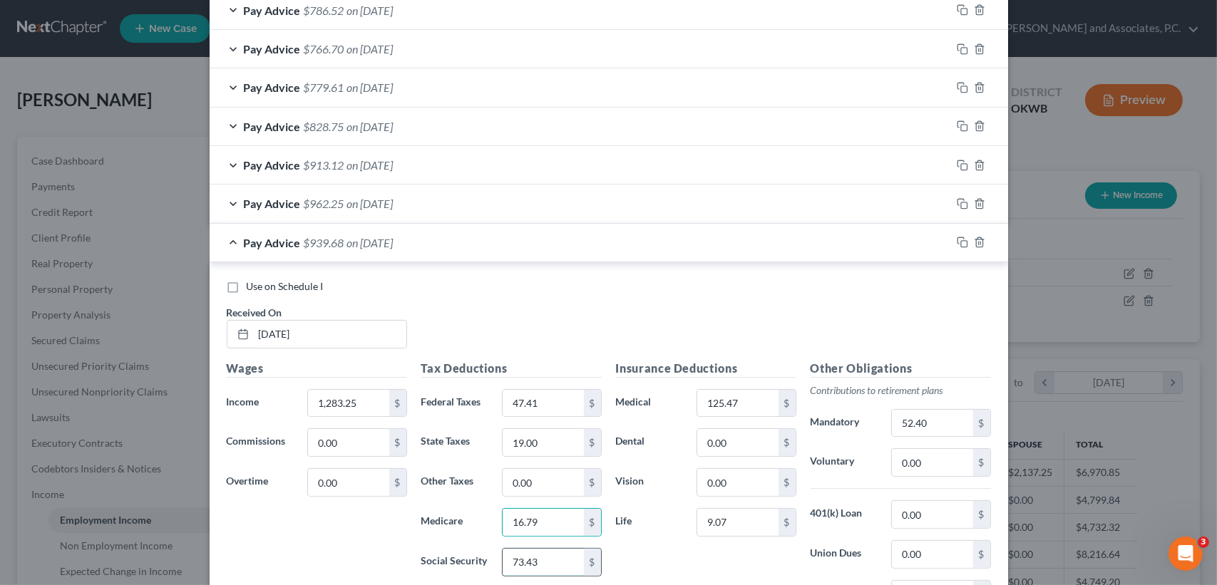
click at [558, 559] on input "73.43" at bounding box center [543, 562] width 81 height 27
type input "71.78"
drag, startPoint x: 931, startPoint y: 437, endPoint x: 939, endPoint y: 431, distance: 10.7
click at [935, 436] on div "Other Obligations Contributions to retirement plans Mandatory 52.40 $ Voluntary…" at bounding box center [901, 510] width 195 height 300
click at [942, 414] on input "52.40" at bounding box center [932, 423] width 81 height 27
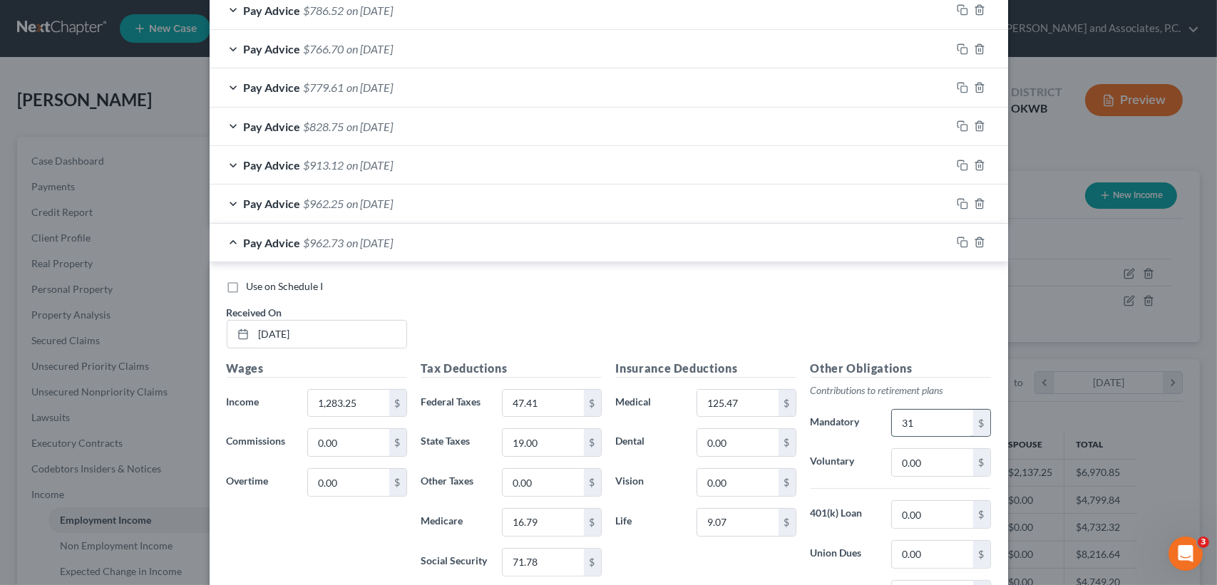
type input "3"
type input "51.34"
click at [501, 252] on div "Pay Advice $942.39 on [DATE]" at bounding box center [581, 243] width 742 height 38
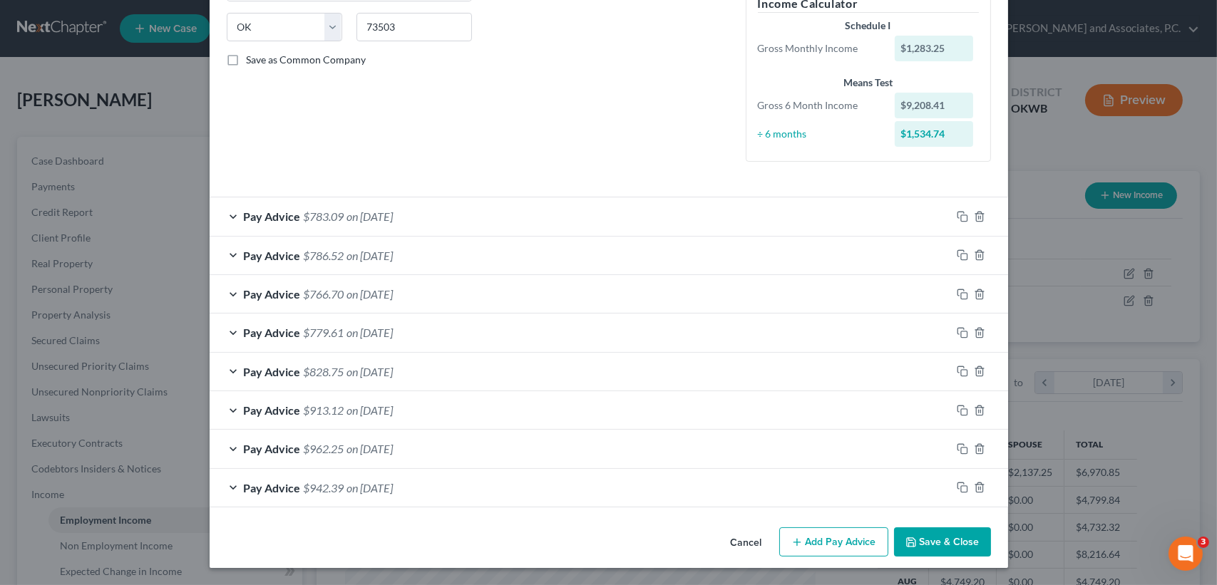
scroll to position [280, 0]
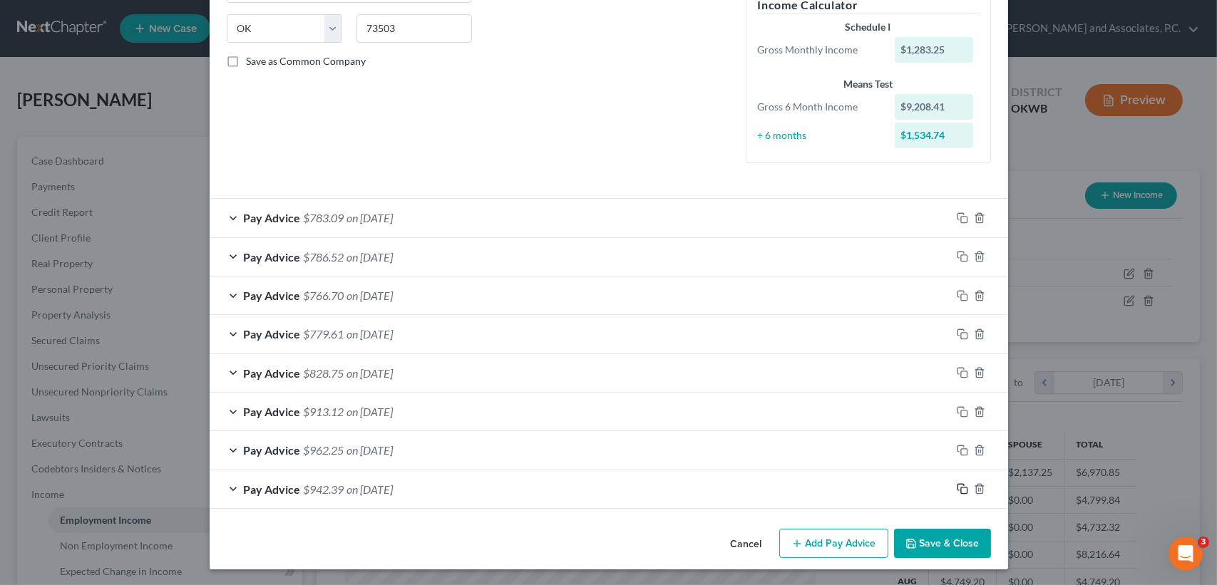
click at [961, 488] on rect "button" at bounding box center [964, 491] width 6 height 6
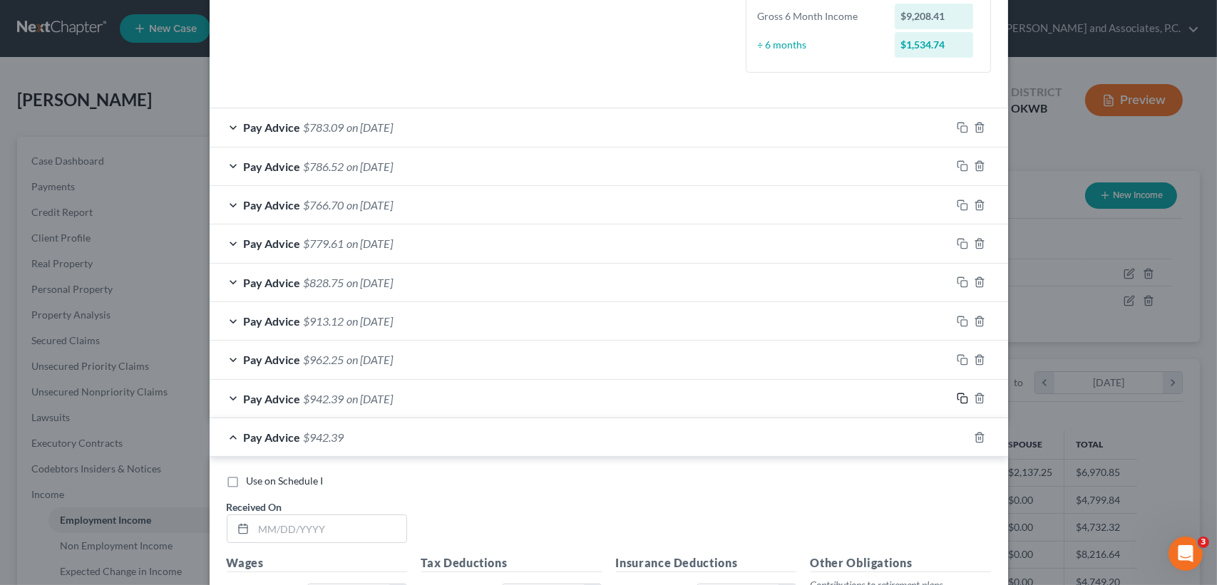
scroll to position [470, 0]
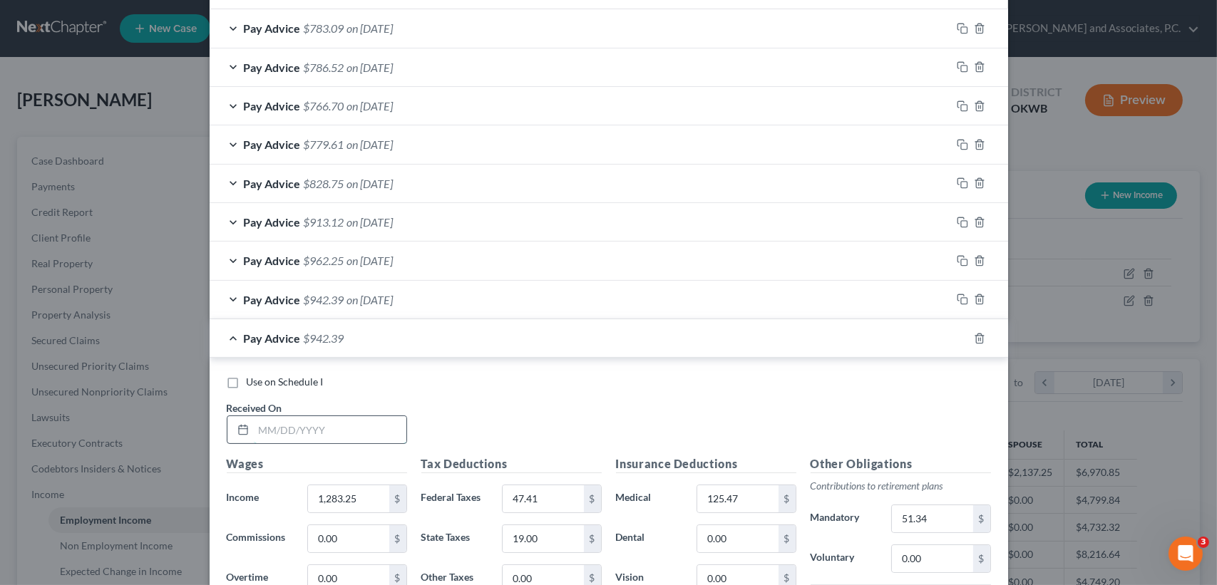
click at [315, 428] on input "text" at bounding box center [330, 429] width 153 height 27
type input "[DATE]"
type input "1,345.05"
click at [561, 499] on input "47.41" at bounding box center [543, 499] width 81 height 27
type input "54.35"
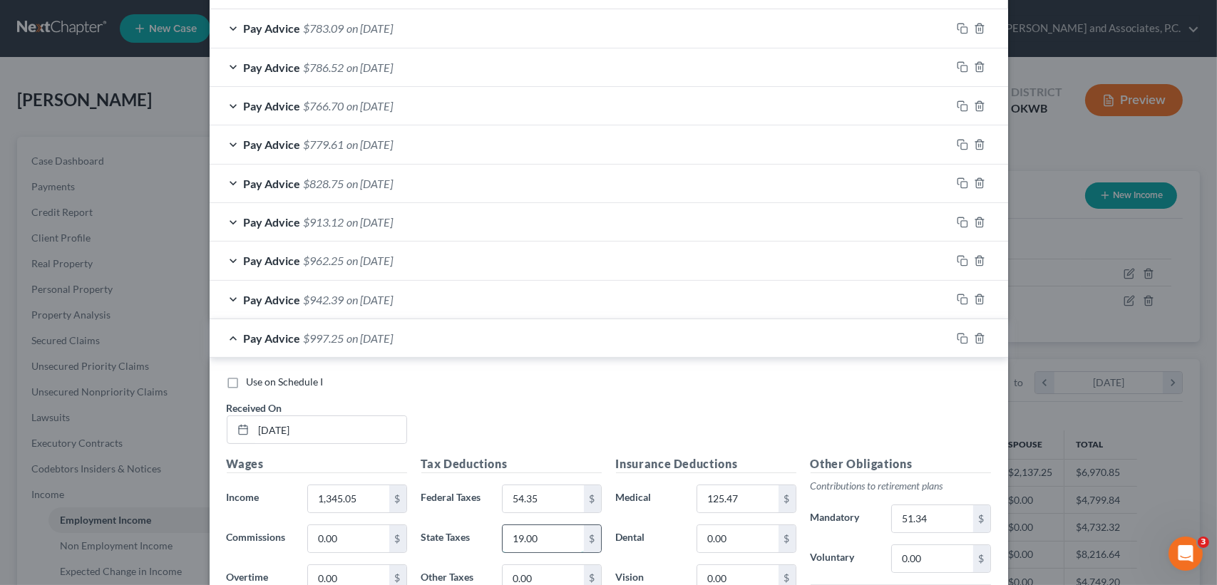
click at [556, 539] on input "19.00" at bounding box center [543, 539] width 81 height 27
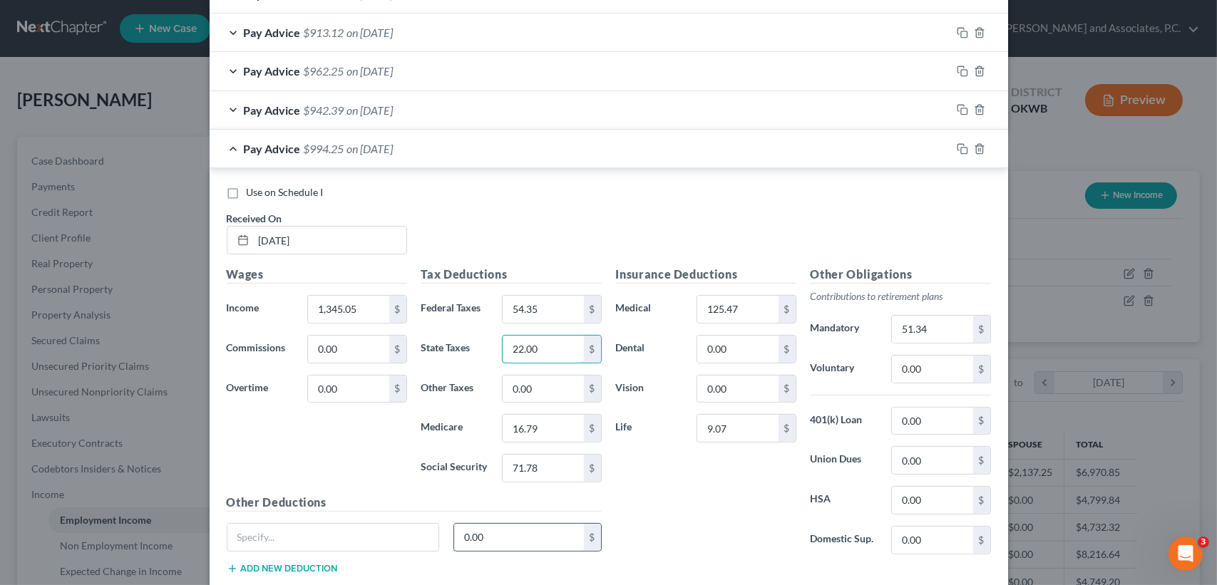
scroll to position [660, 0]
type input "22.00"
click at [561, 406] on div "Tax Deductions Federal Taxes 54.35 $ State Taxes 22.00 $ Other Taxes 0.00 $ Med…" at bounding box center [511, 379] width 195 height 228
click at [558, 421] on input "16.79" at bounding box center [543, 427] width 81 height 27
type input "17.81"
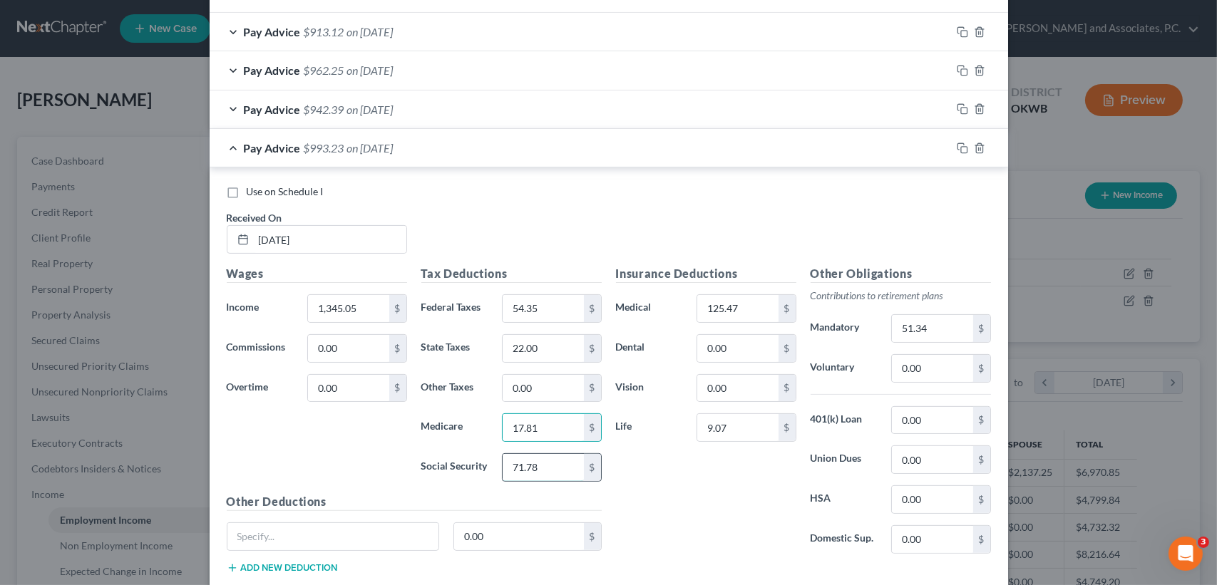
click at [561, 458] on input "71.78" at bounding box center [543, 467] width 81 height 27
type input "76.17"
click at [923, 303] on div "Other Obligations Contributions to retirement plans Mandatory 51.34 $ Voluntary…" at bounding box center [901, 415] width 195 height 300
type input "54.16"
click at [866, 267] on h5 "Other Obligations" at bounding box center [901, 274] width 180 height 18
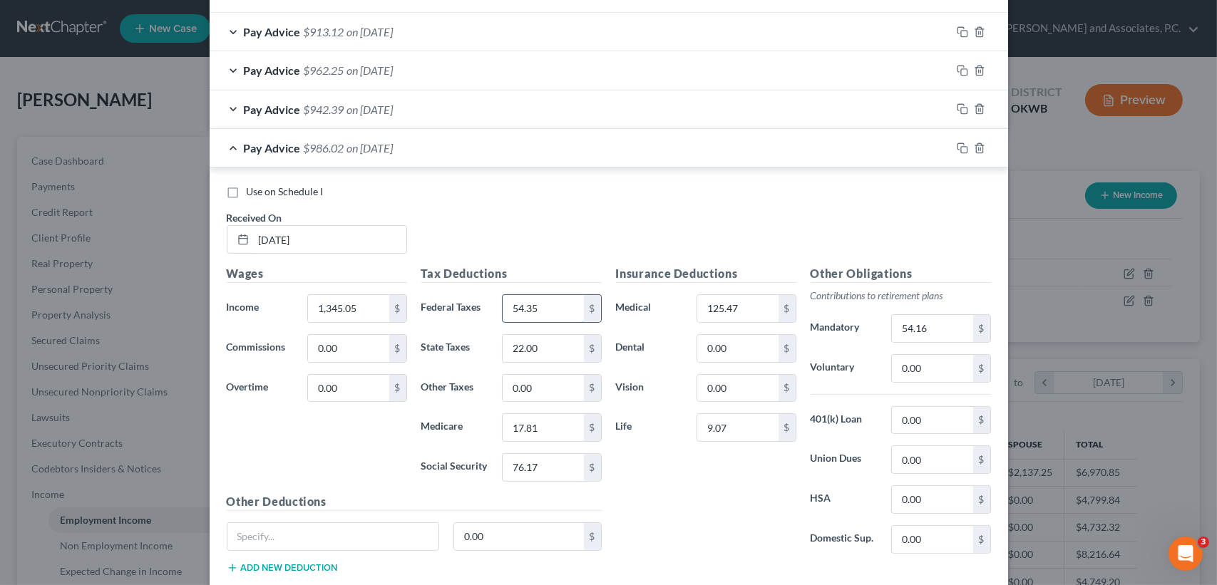
click at [547, 312] on input "54.35" at bounding box center [543, 308] width 81 height 27
click at [556, 357] on input "22.00" at bounding box center [543, 348] width 81 height 27
click at [665, 466] on div "Insurance Deductions Medical 125.47 $ Dental 0.00 $ Vision 0.00 $ Life 9.07 $" at bounding box center [706, 415] width 195 height 300
click at [573, 351] on input "22.00" at bounding box center [543, 348] width 81 height 27
click at [551, 424] on input "17.81" at bounding box center [543, 427] width 81 height 27
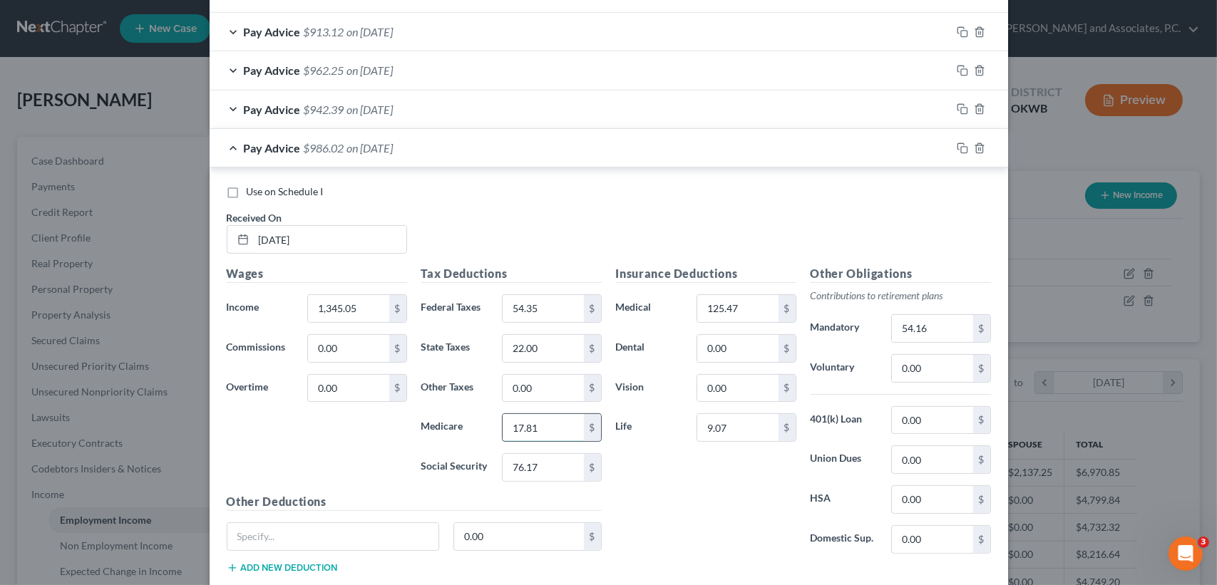
click at [551, 420] on input "17.81" at bounding box center [543, 427] width 81 height 27
click at [551, 426] on input "17.81" at bounding box center [543, 427] width 81 height 27
click at [568, 434] on input "17.81" at bounding box center [543, 427] width 81 height 27
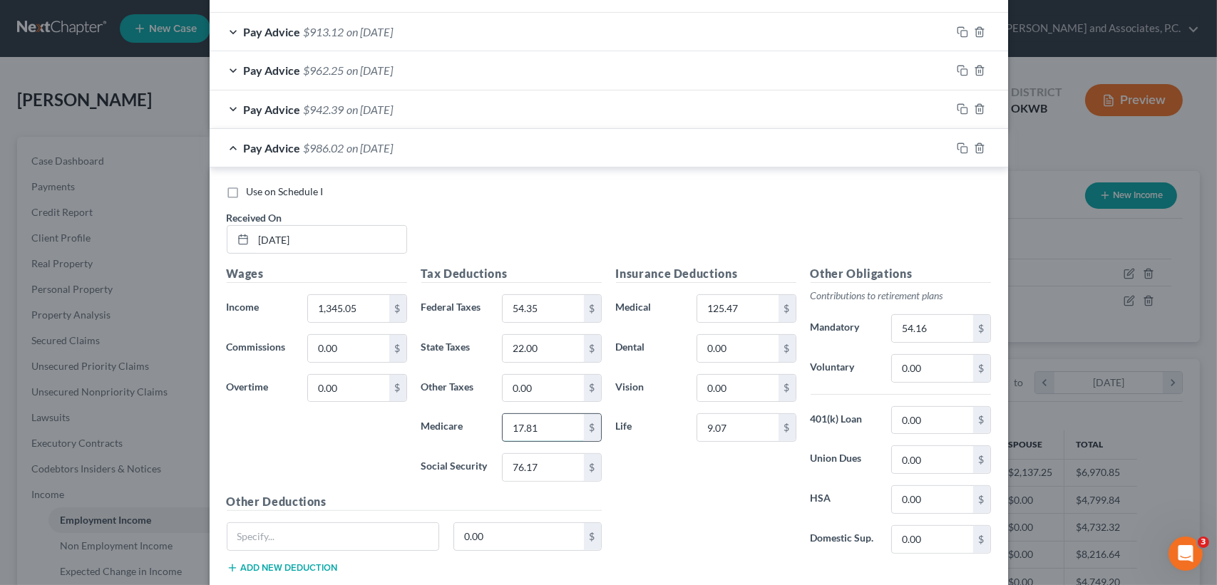
click at [568, 421] on input "17.81" at bounding box center [543, 427] width 81 height 27
click at [566, 479] on div "76.17 $" at bounding box center [551, 468] width 99 height 29
click at [566, 471] on input "76.17" at bounding box center [543, 467] width 81 height 27
click at [566, 434] on input "17.81" at bounding box center [543, 427] width 81 height 27
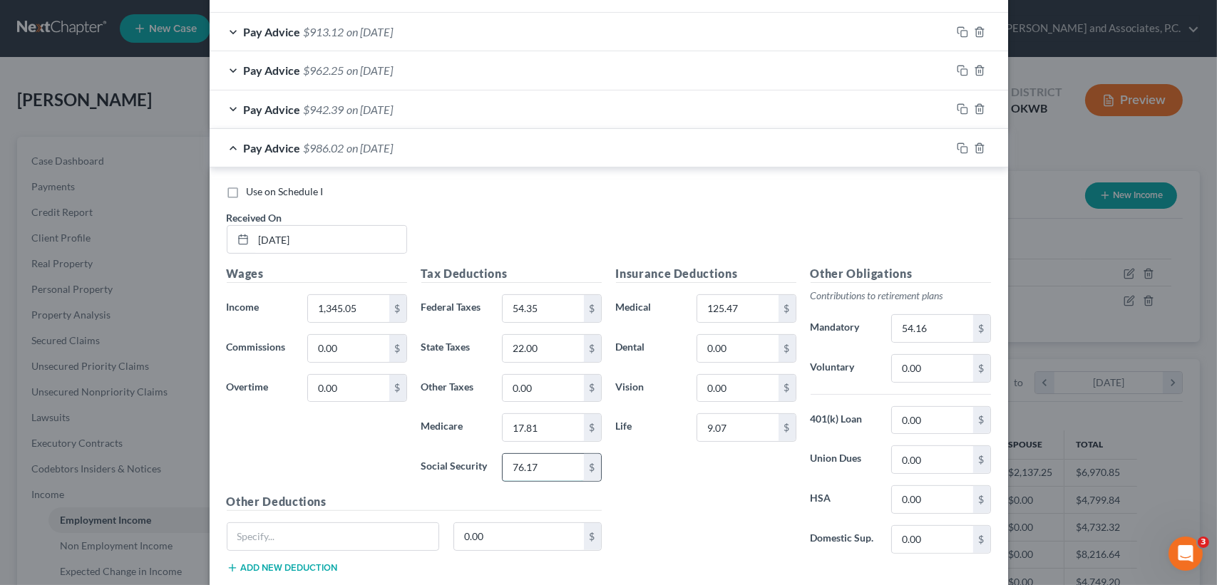
click at [567, 471] on input "76.17" at bounding box center [543, 467] width 81 height 27
click at [628, 486] on div "Insurance Deductions Medical 125.47 $ Dental 0.00 $ Vision 0.00 $ Life 9.07 $" at bounding box center [706, 415] width 195 height 300
click at [736, 415] on input "9.07" at bounding box center [737, 427] width 81 height 27
click at [938, 324] on input "54.16" at bounding box center [932, 328] width 81 height 27
drag, startPoint x: 699, startPoint y: 513, endPoint x: 752, endPoint y: 411, distance: 114.2
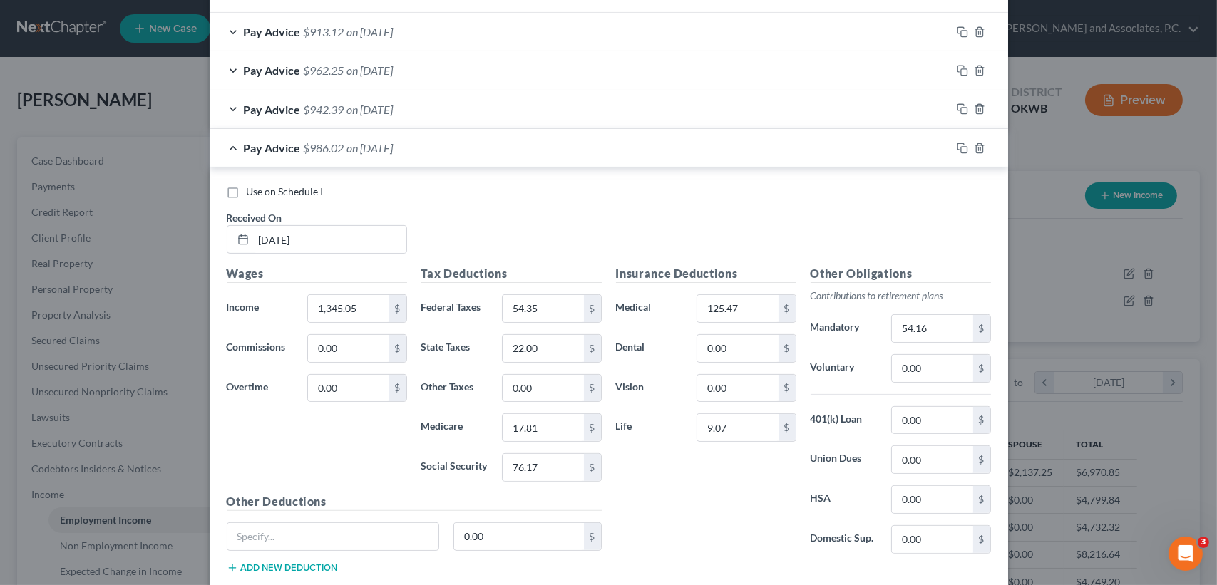
click at [699, 512] on div "Insurance Deductions Medical 125.47 $ Dental 0.00 $ Vision 0.00 $ Life 9.07 $" at bounding box center [706, 415] width 195 height 300
click at [978, 143] on icon "button" at bounding box center [979, 148] width 11 height 11
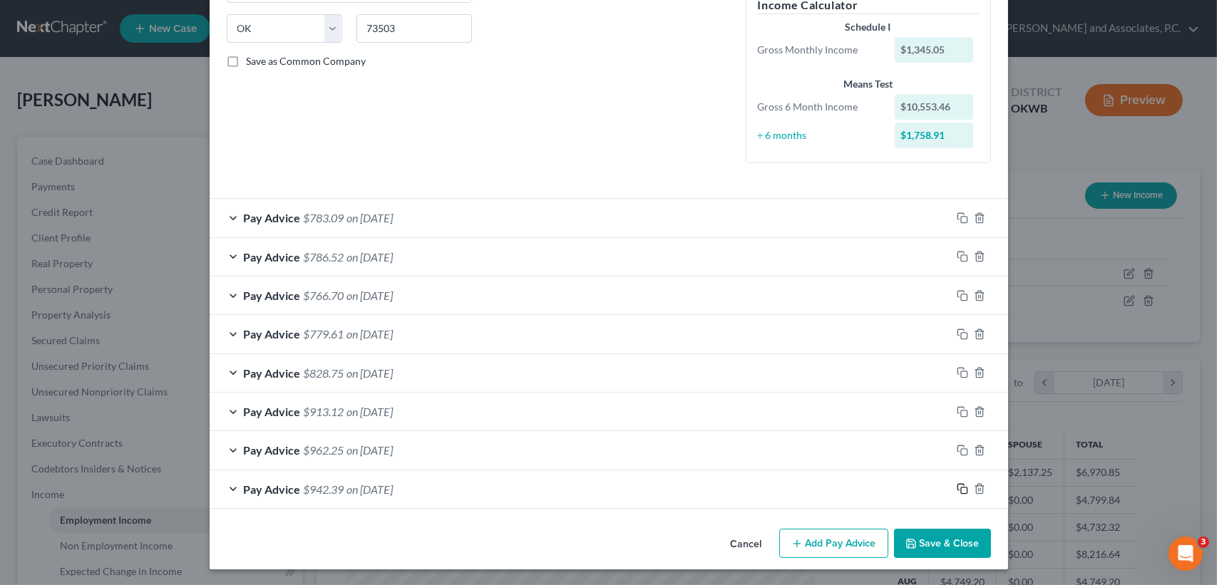
click at [957, 484] on icon "button" at bounding box center [962, 488] width 11 height 11
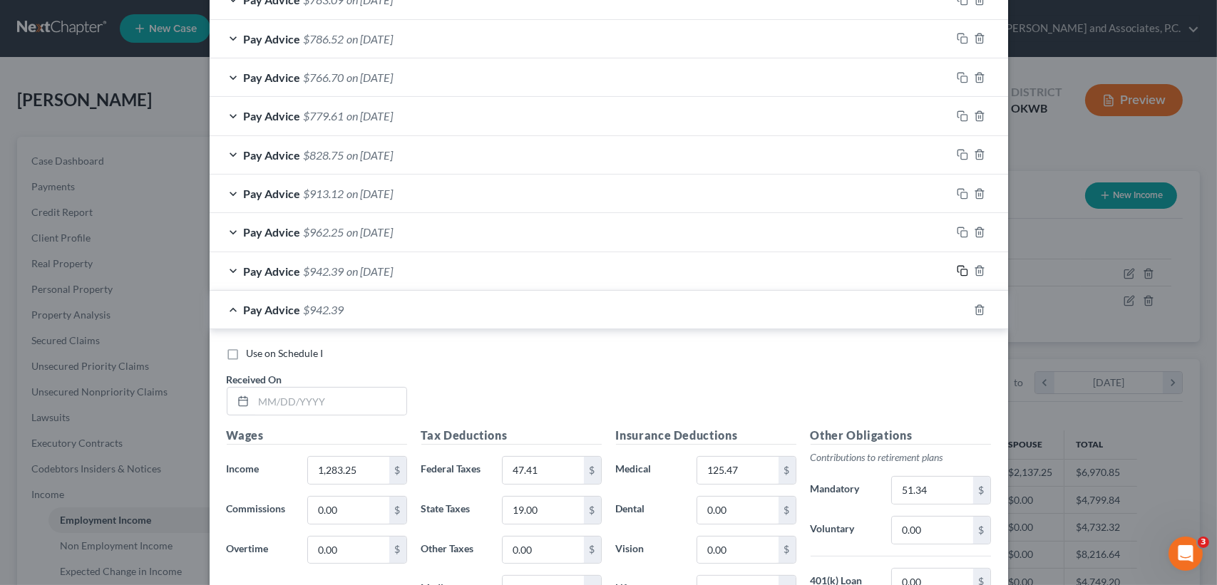
scroll to position [566, 0]
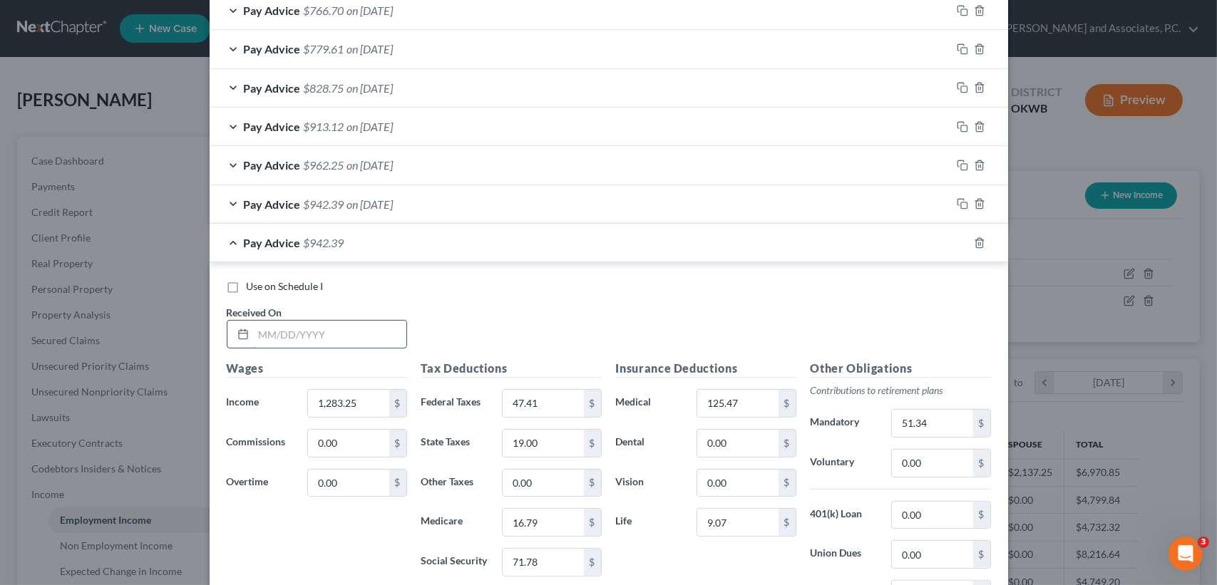
click at [360, 341] on input "text" at bounding box center [330, 334] width 153 height 27
type input "[DATE]"
type input "1,354.05"
type input "54.35"
type input "22.00"
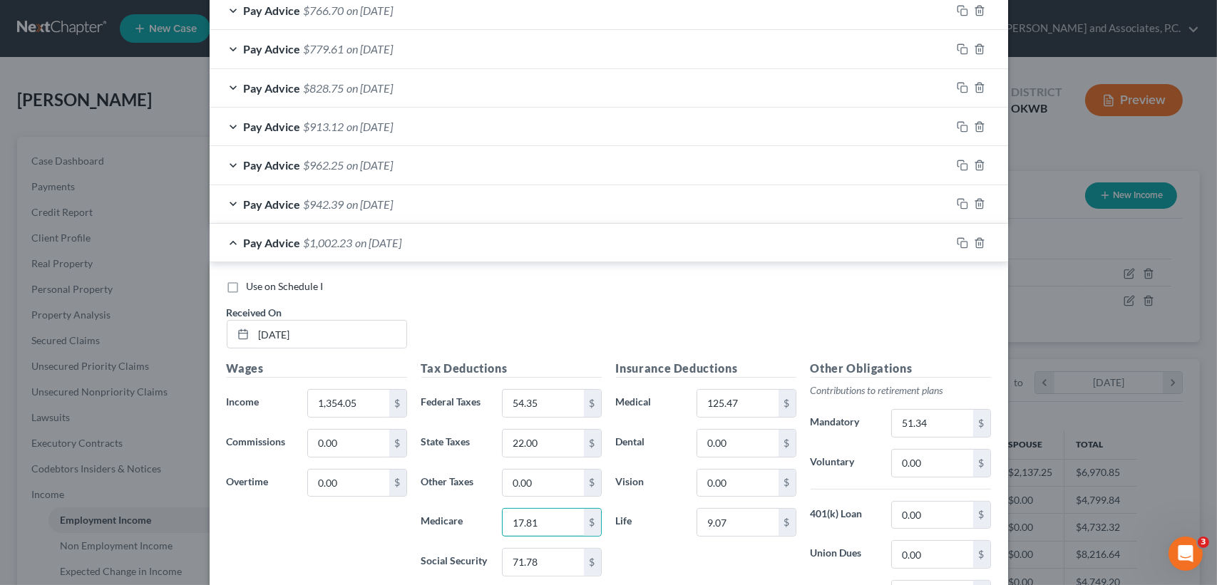
type input "17.81"
type input "76.17"
click at [930, 417] on input "51.34" at bounding box center [932, 423] width 81 height 27
type input "54.16"
click at [956, 247] on div at bounding box center [979, 243] width 57 height 23
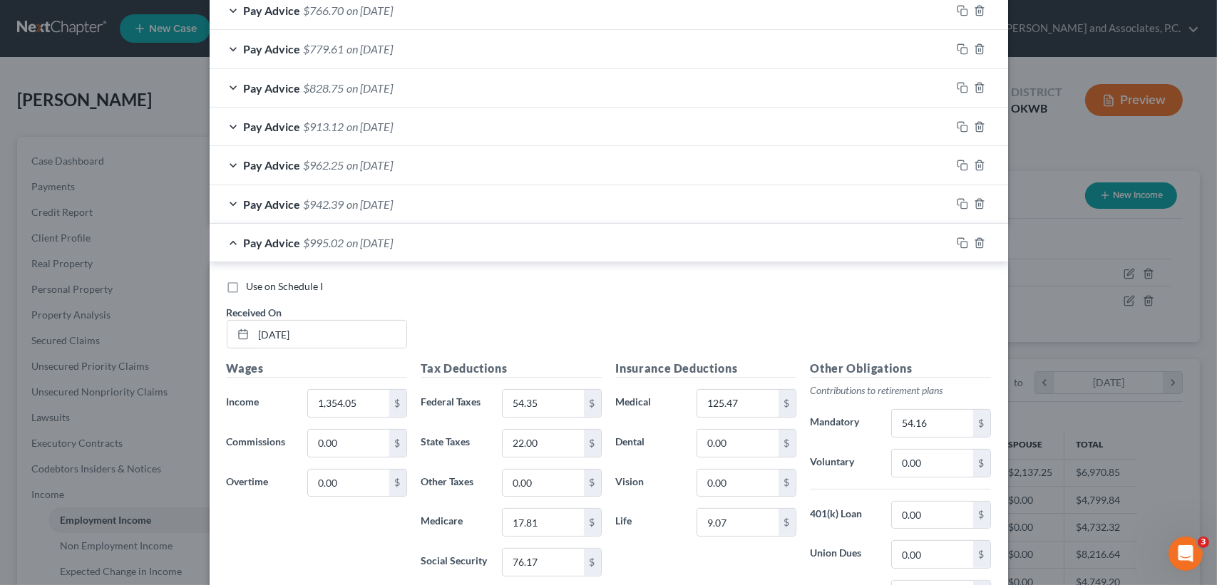
click at [846, 237] on div "Pay Advice $995.02 on [DATE]" at bounding box center [581, 243] width 742 height 38
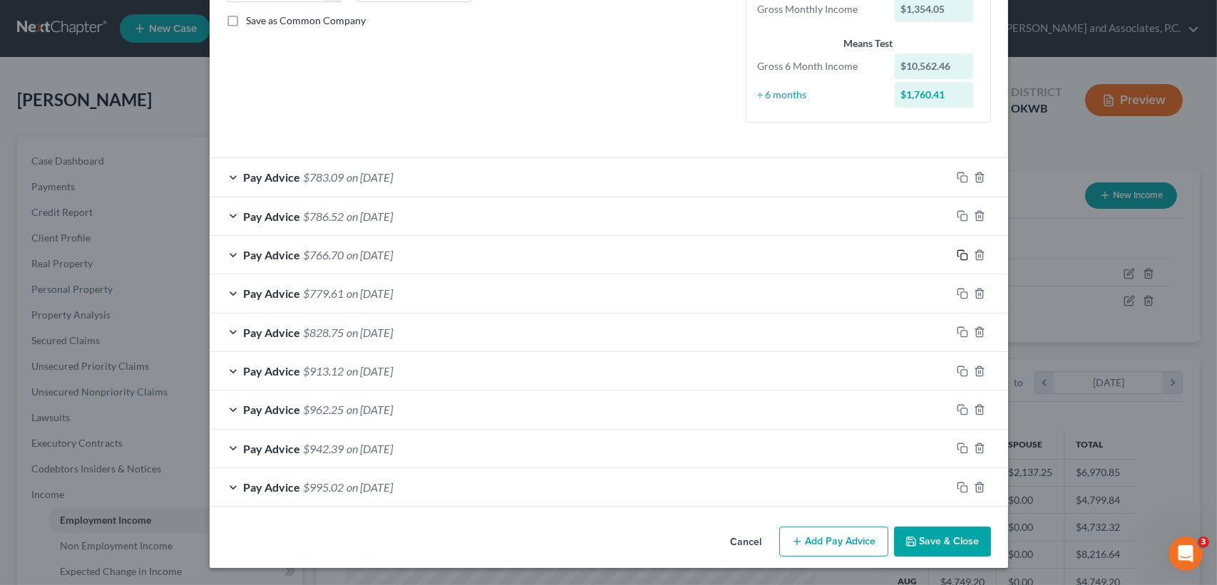
scroll to position [319, 0]
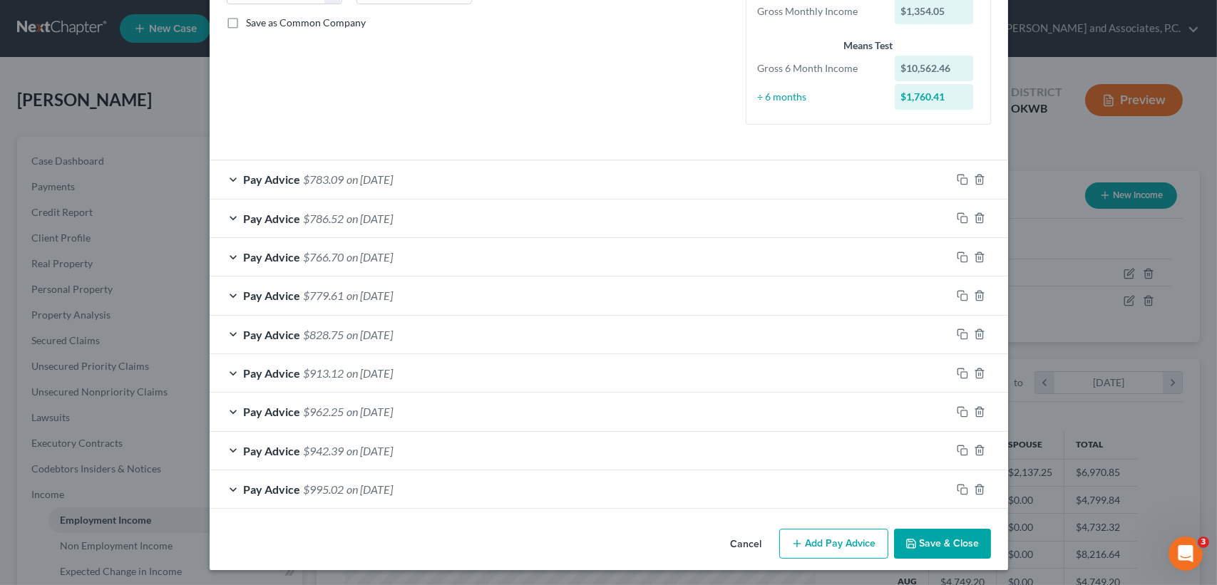
click at [956, 481] on div at bounding box center [979, 490] width 57 height 23
click at [960, 489] on icon "button" at bounding box center [962, 489] width 11 height 11
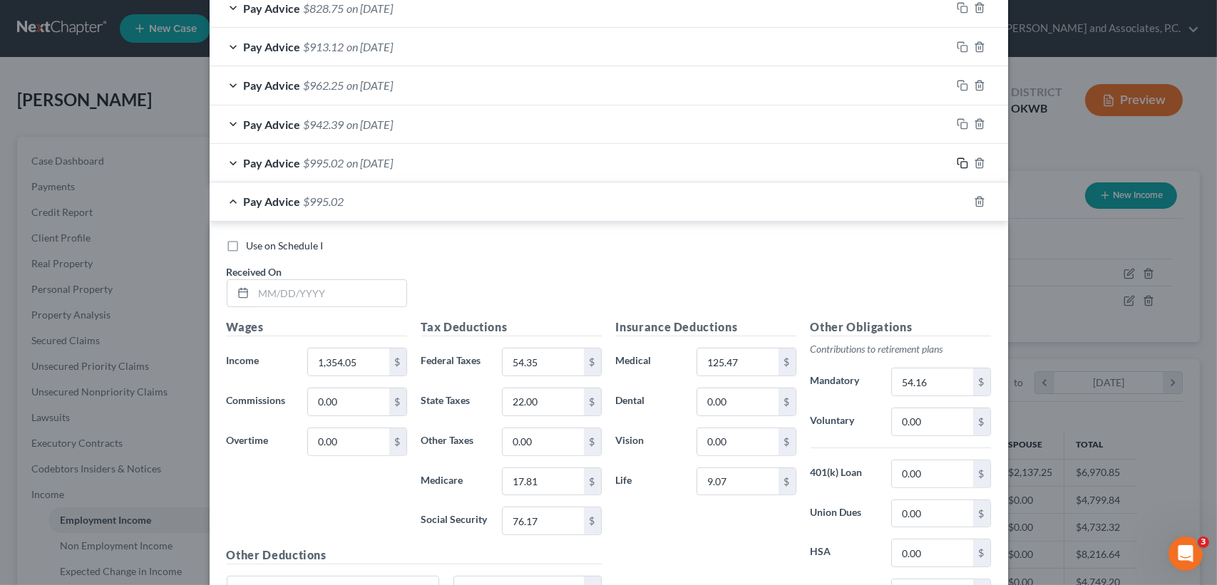
scroll to position [699, 0]
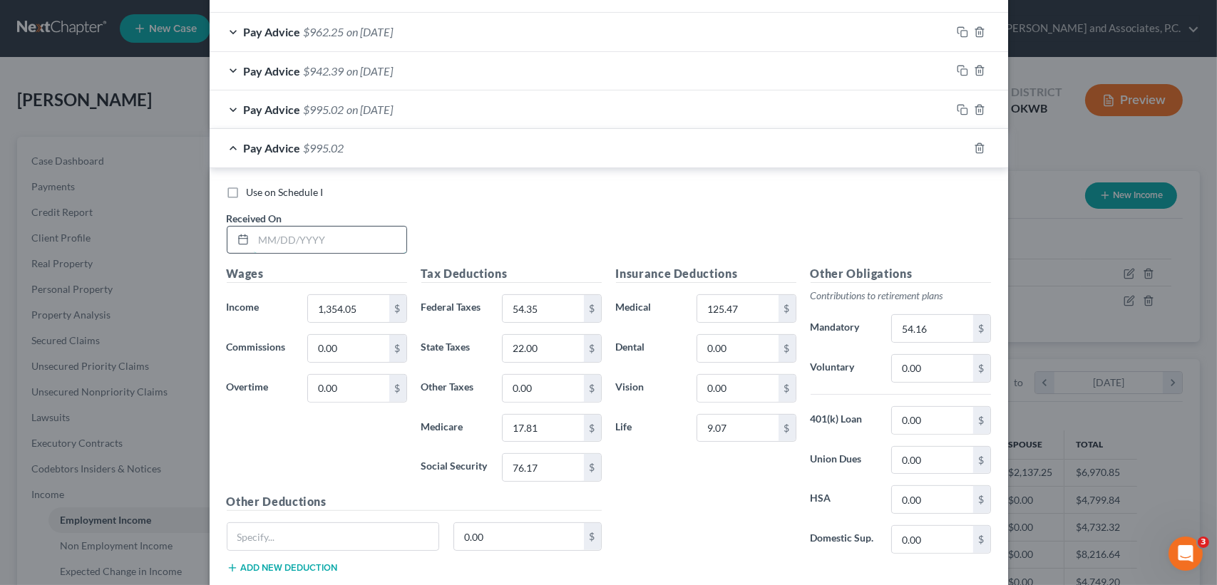
click at [354, 240] on input "text" at bounding box center [330, 240] width 153 height 27
type input "[DATE]"
type input "1,354.05"
click at [529, 210] on div "Use on Schedule I Received On * [DATE]" at bounding box center [609, 225] width 779 height 81
click at [362, 141] on span "on [DATE]" at bounding box center [370, 148] width 46 height 14
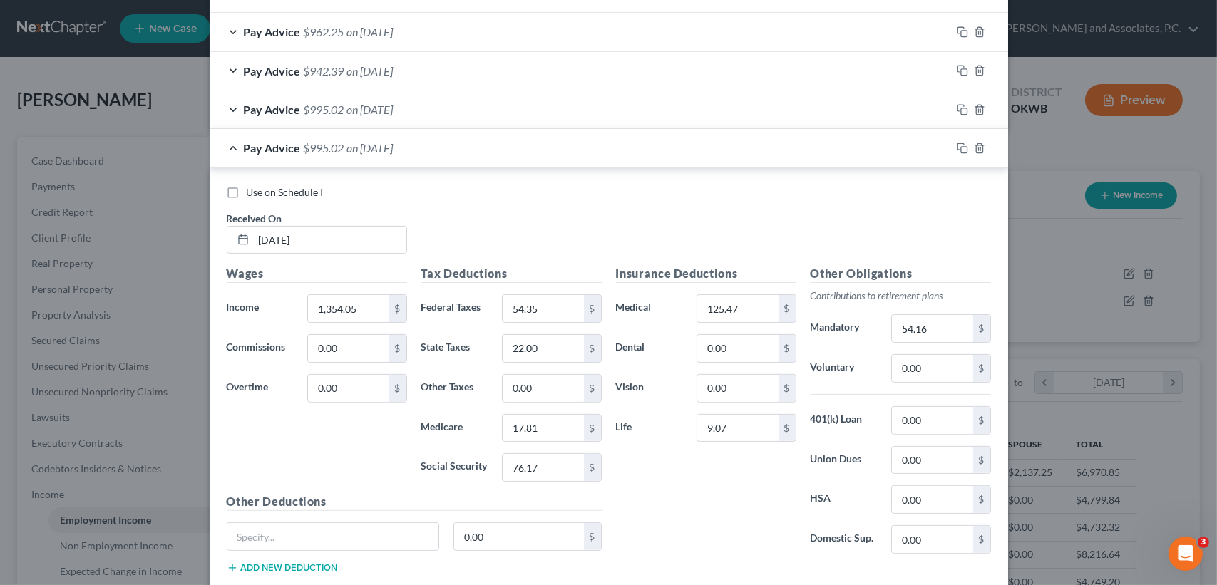
scroll to position [357, 0]
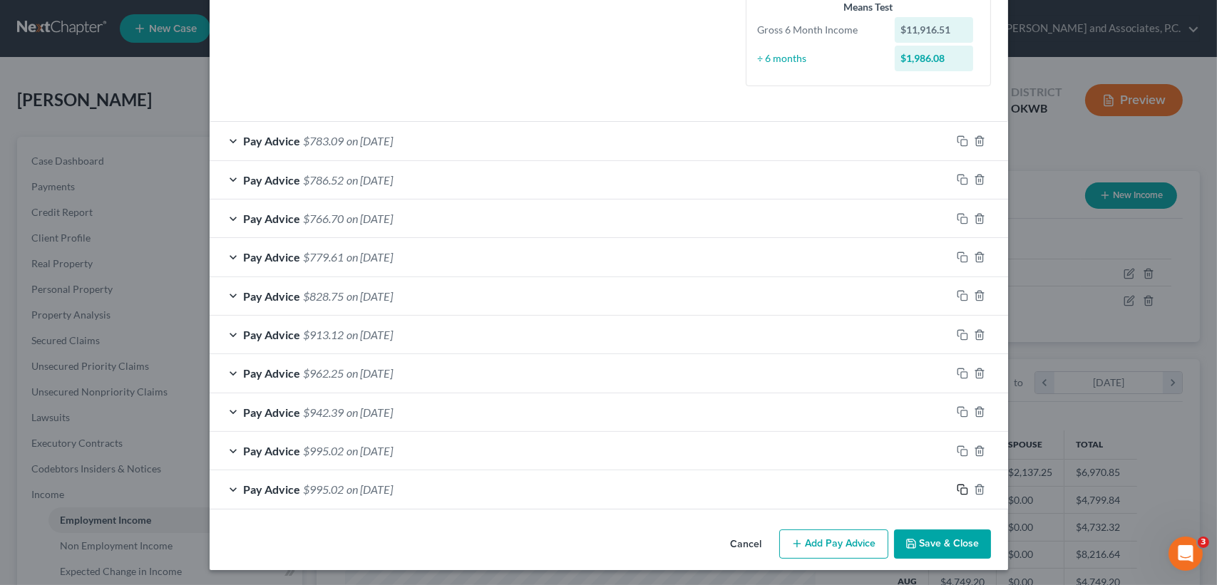
click at [957, 484] on icon "button" at bounding box center [962, 489] width 11 height 11
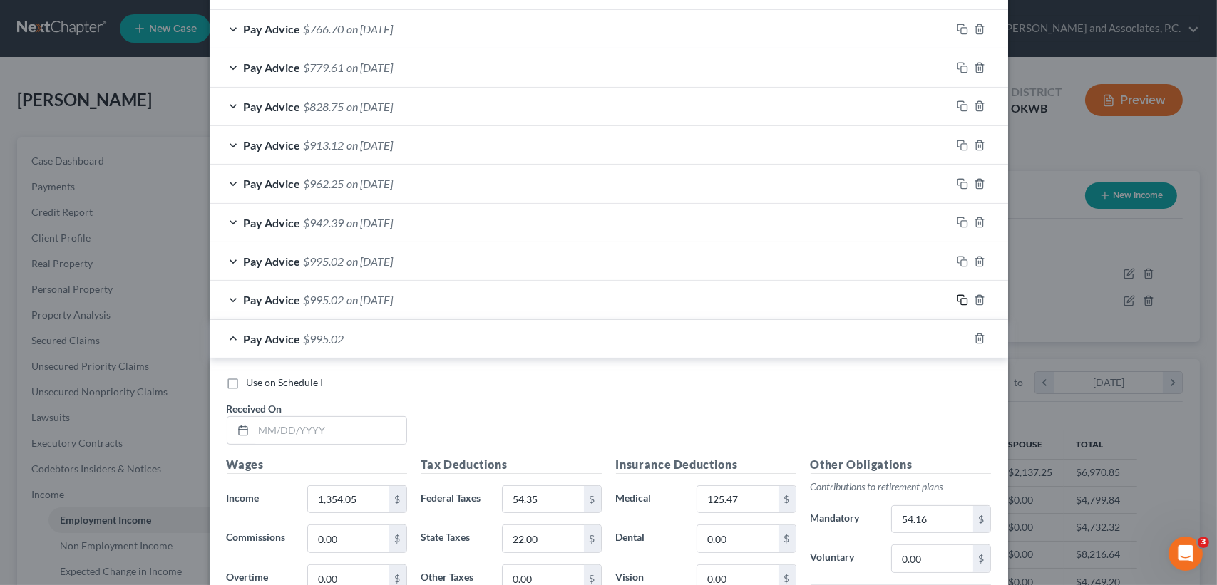
scroll to position [548, 0]
click at [319, 432] on input "text" at bounding box center [330, 429] width 153 height 27
type input "2"
type input "0"
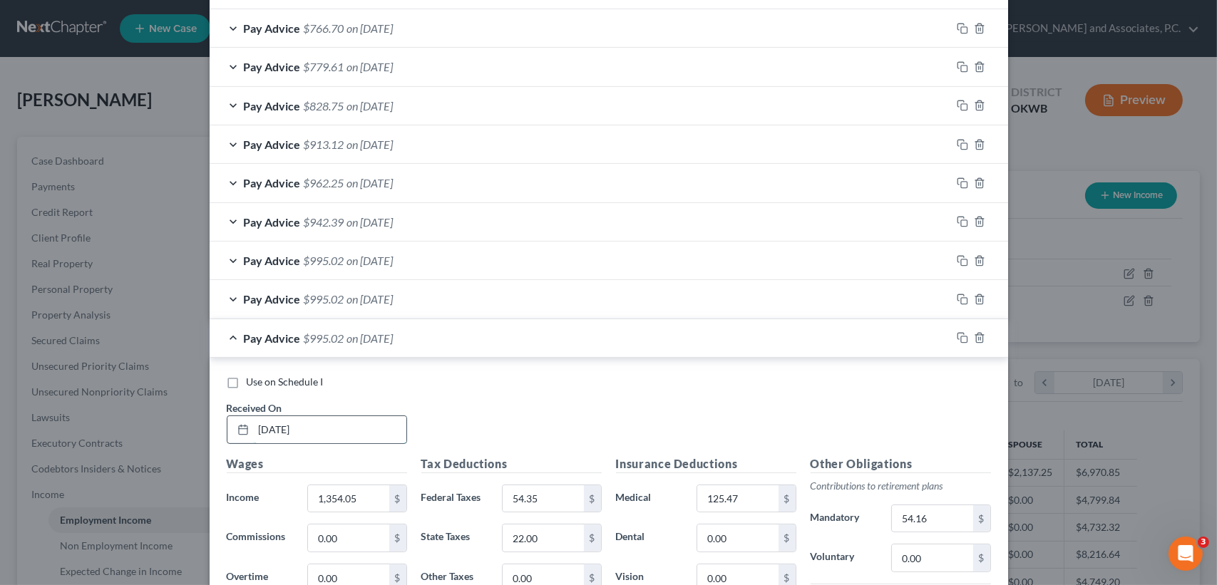
type input "[DATE]"
type input "1,377.64"
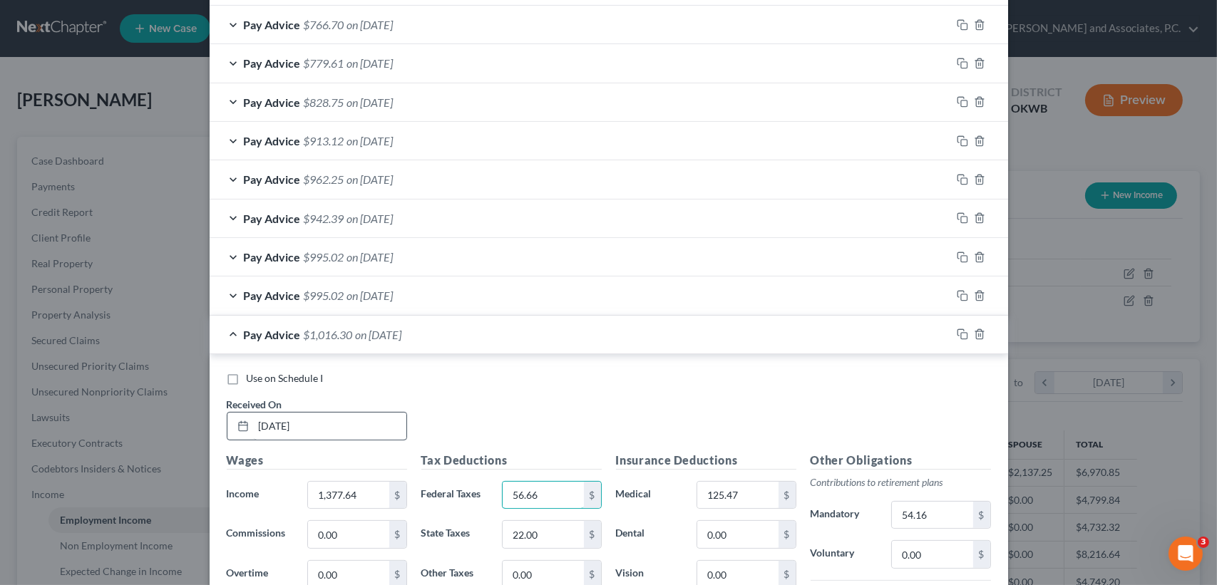
type input "56.66"
type input "23.00"
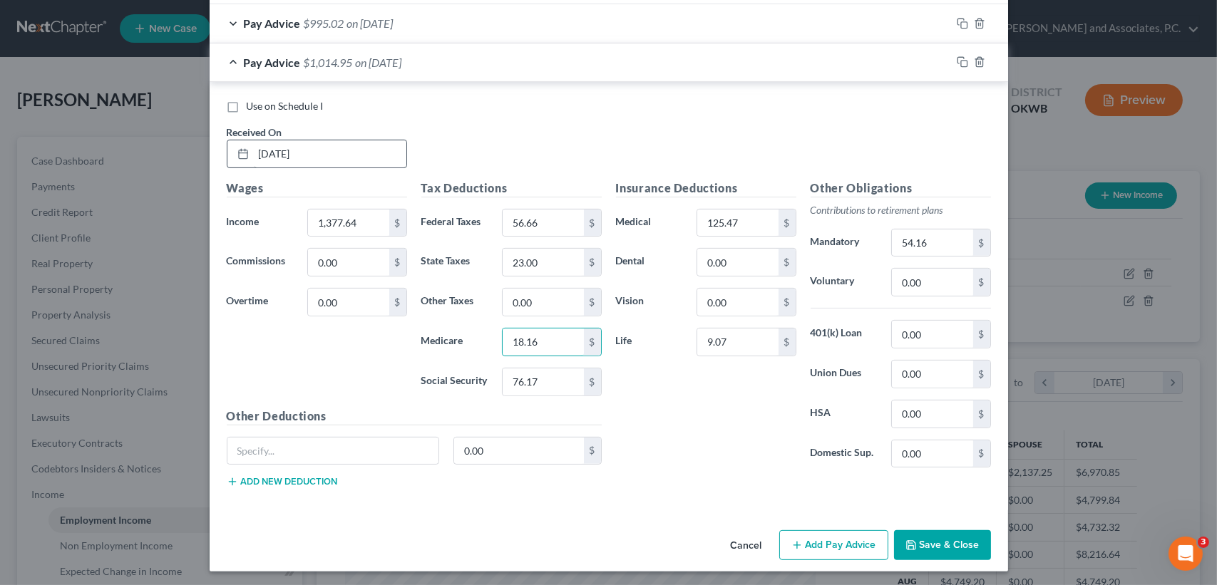
type input "18.16"
type input "77.63"
click at [931, 244] on input "54.16" at bounding box center [932, 243] width 81 height 27
type input "55.10"
click at [728, 476] on div "Insurance Deductions Medical 125.47 $ Dental 0.00 $ Vision 0.00 $ Life 9.07 $" at bounding box center [706, 330] width 195 height 300
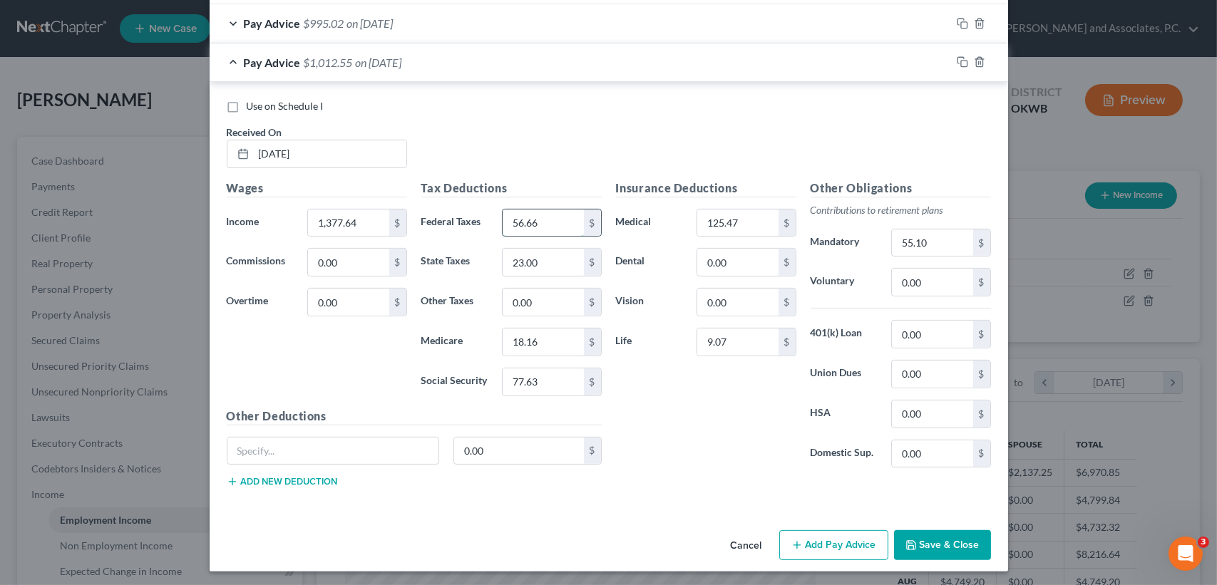
click at [558, 222] on input "56.66" at bounding box center [543, 223] width 81 height 27
click at [572, 369] on input "77.63" at bounding box center [543, 382] width 81 height 27
click at [561, 334] on input "18.16" at bounding box center [543, 342] width 81 height 27
click at [648, 401] on div "Insurance Deductions Medical 125.47 $ Dental 0.00 $ Vision 0.00 $ Life 9.07 $" at bounding box center [706, 330] width 195 height 300
click at [757, 340] on input "9.07" at bounding box center [737, 342] width 81 height 27
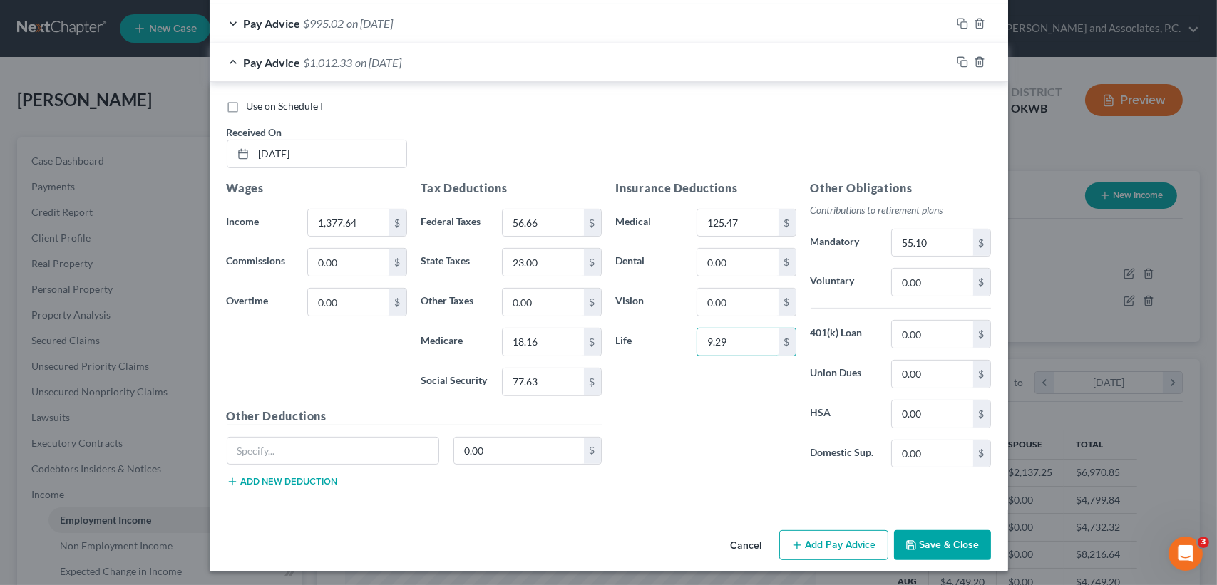
type input "9.29"
click at [364, 26] on div "Pay Advice $995.02 on [DATE]" at bounding box center [581, 23] width 742 height 38
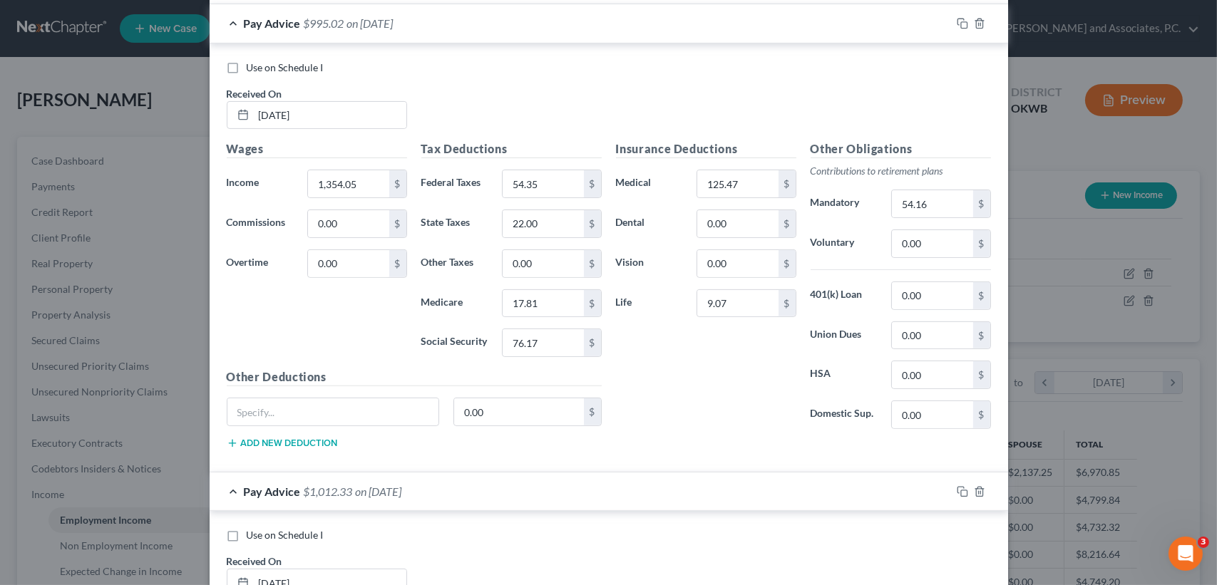
click at [359, 23] on span "on [DATE]" at bounding box center [370, 23] width 46 height 14
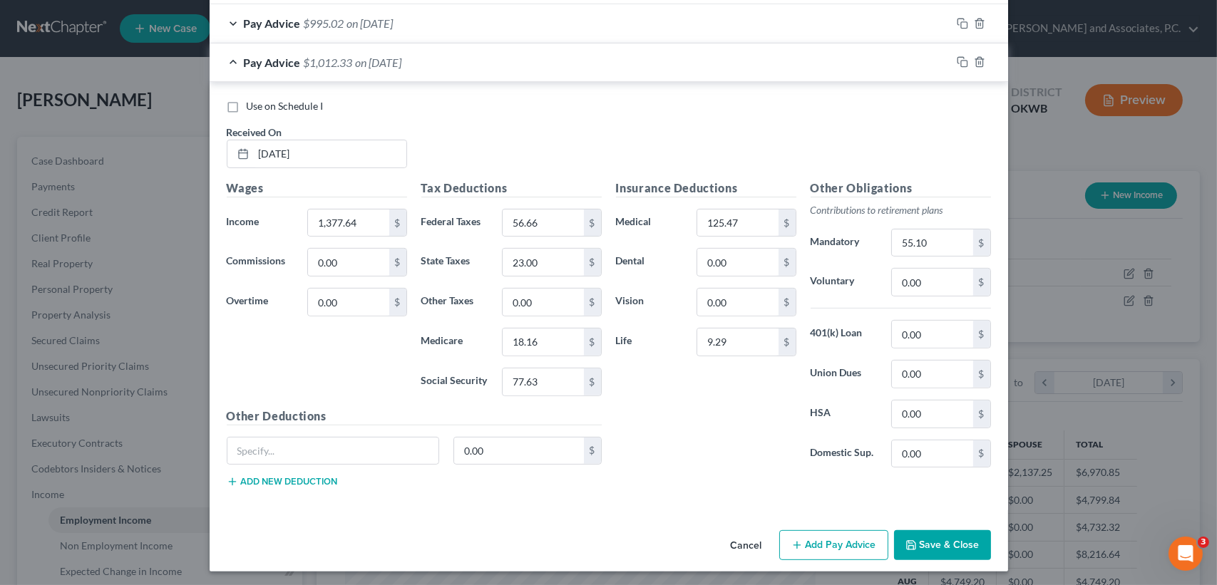
click at [378, 75] on div "Pay Advice $1,012.33 on [DATE]" at bounding box center [581, 63] width 742 height 38
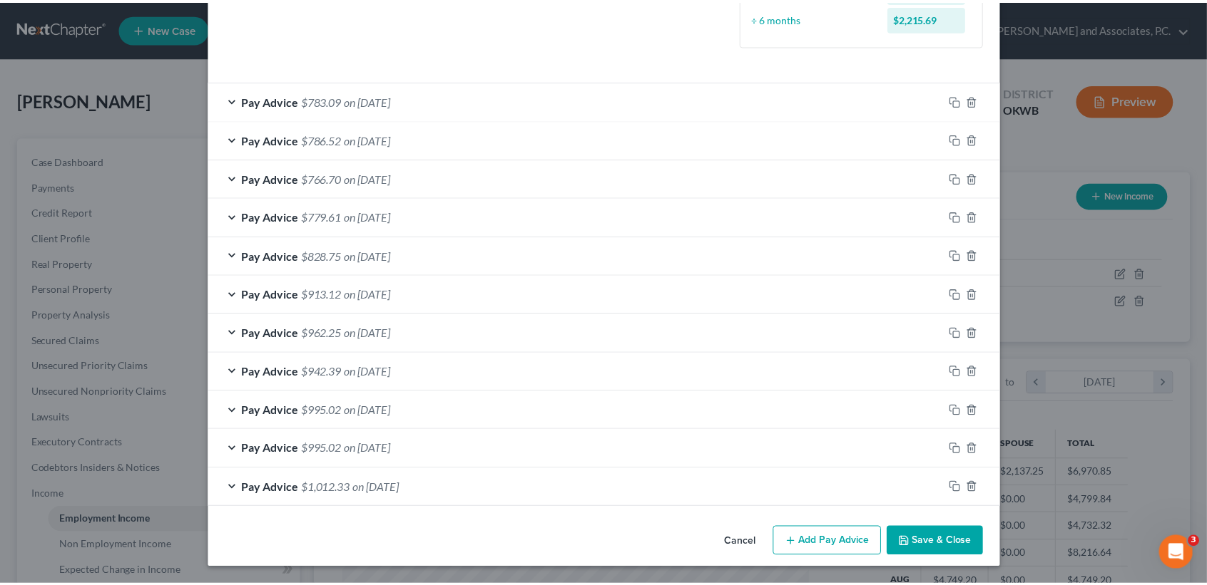
scroll to position [396, 0]
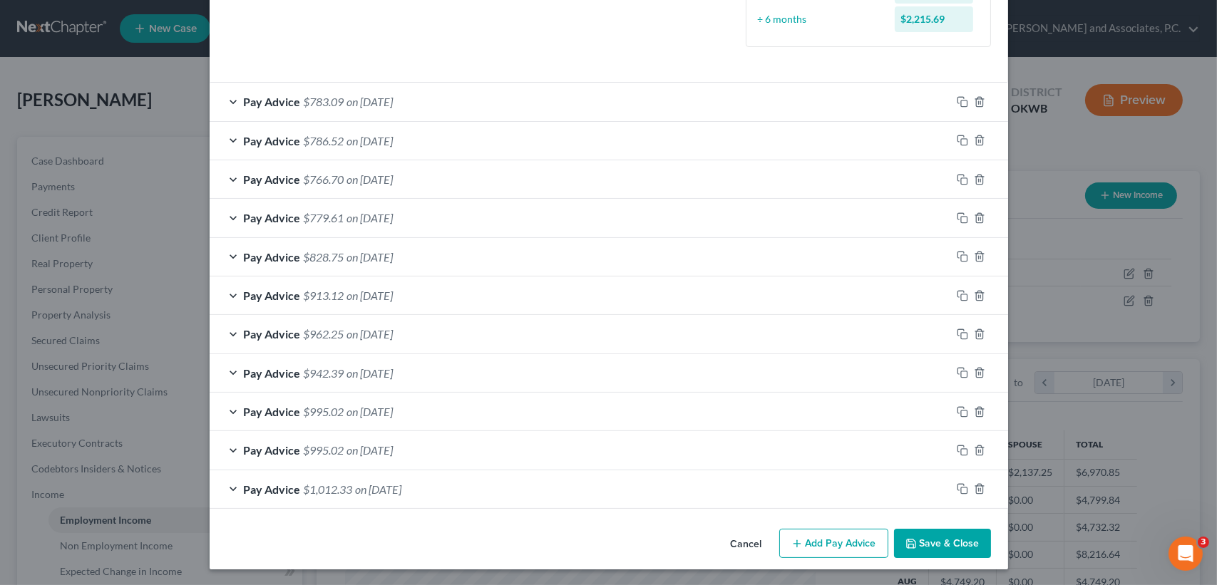
click at [917, 538] on button "Save & Close" at bounding box center [942, 544] width 97 height 30
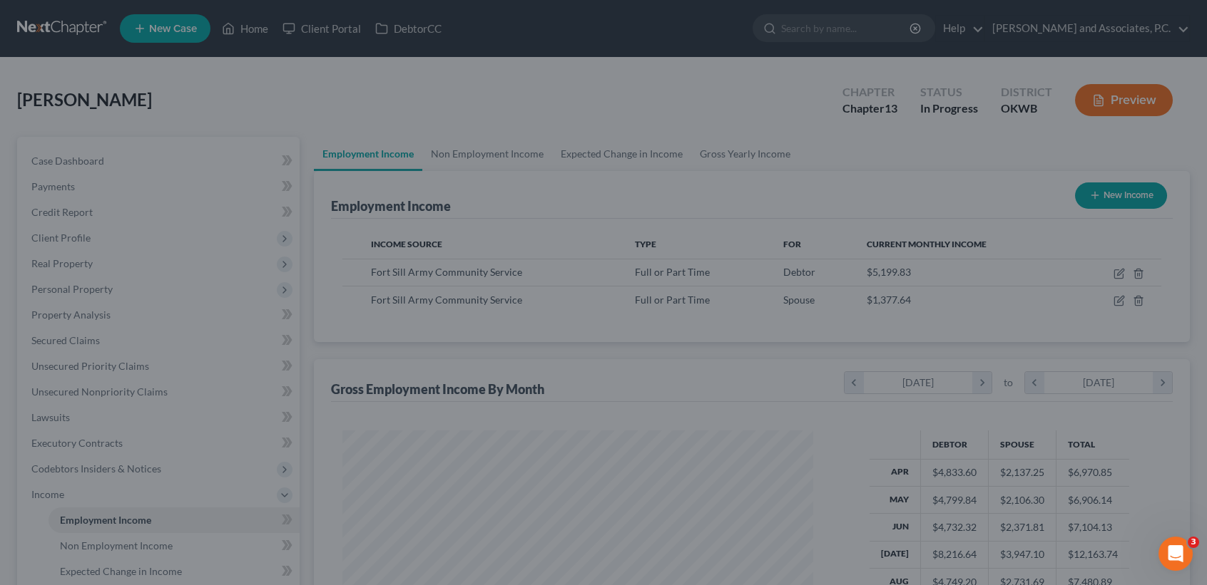
scroll to position [712859, 712621]
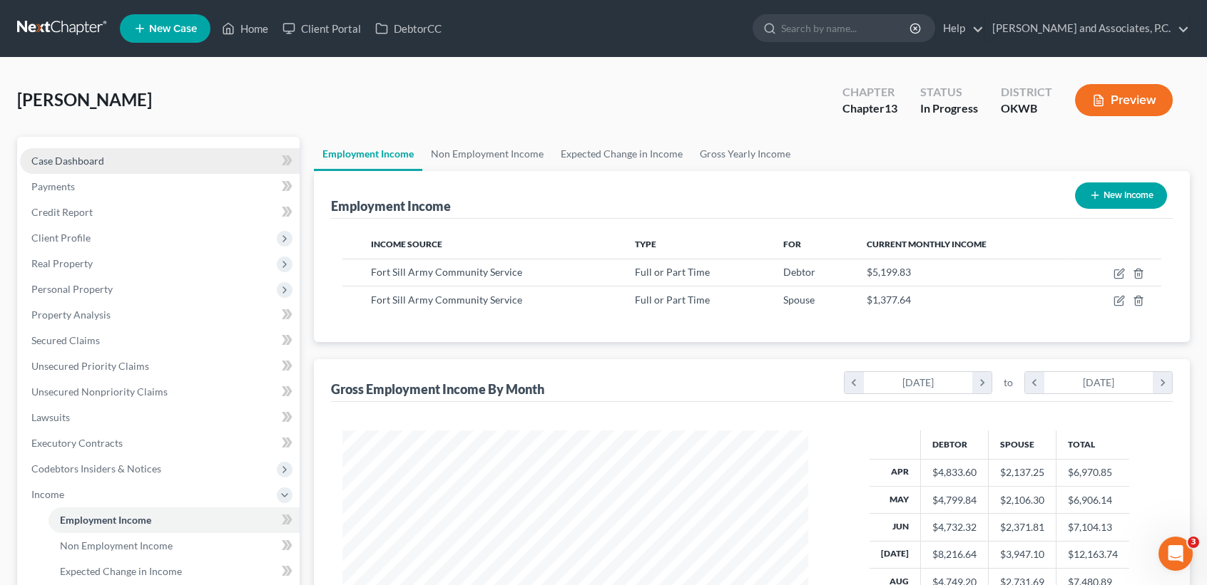
click at [56, 155] on span "Case Dashboard" at bounding box center [67, 161] width 73 height 12
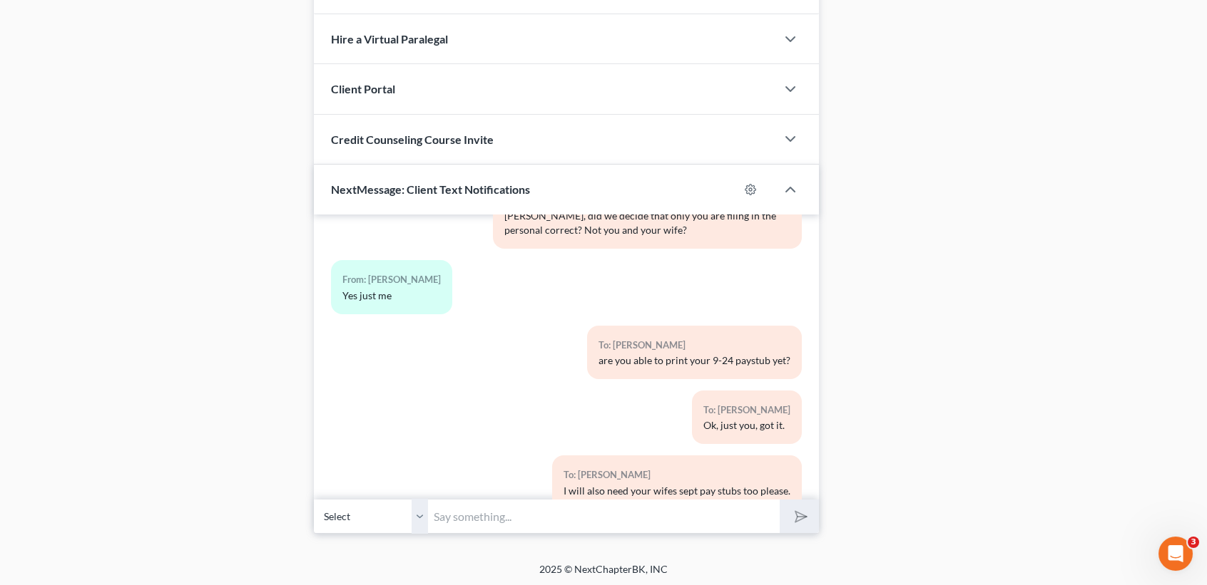
scroll to position [5005, 0]
